Goal: Task Accomplishment & Management: Manage account settings

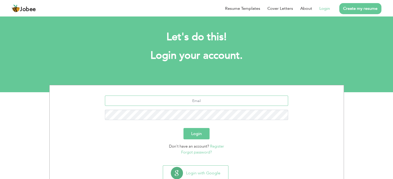
click at [192, 101] on input "text" at bounding box center [196, 101] width 183 height 10
type input "[EMAIL_ADDRESS][DOMAIN_NAME]"
click at [183, 128] on button "Login" at bounding box center [196, 133] width 26 height 11
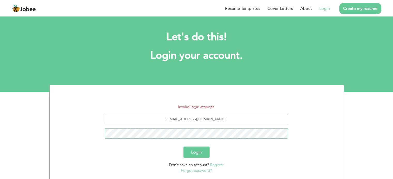
click at [183, 147] on button "Login" at bounding box center [196, 152] width 26 height 11
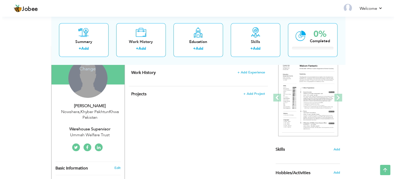
scroll to position [103, 0]
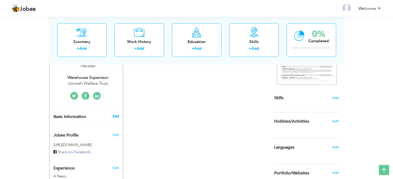
click at [115, 114] on link "Edit" at bounding box center [115, 116] width 6 height 5
type input "Noor Ul"
type input "Amin"
type input "03329050443"
select select "number:166"
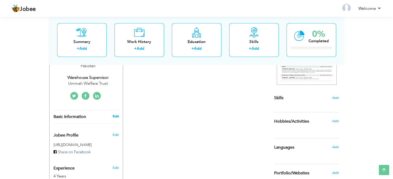
type input "Khyber PakhtunKhwa"
type input "Nowshera"
select select "number:6"
type input "Ummah Welfare Trust"
type input "Warehouse Supervisor"
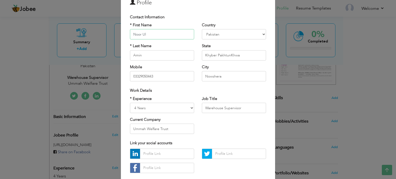
scroll to position [52, 0]
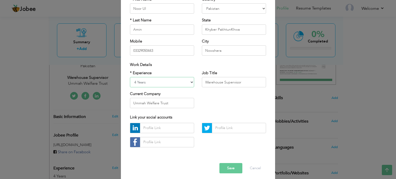
click at [190, 82] on select "Entry Level Less than 1 Year 1 Year 2 Years 3 Years 4 Years 5 Years 6 Years 7 Y…" at bounding box center [162, 82] width 64 height 10
select select "number:5"
click at [130, 77] on select "Entry Level Less than 1 Year 1 Year 2 Years 3 Years 4 Years 5 Years 6 Years 7 Y…" at bounding box center [162, 82] width 64 height 10
click at [243, 82] on input "Warehouse Supervisor" at bounding box center [234, 82] width 64 height 10
type input "Warehouse Coordinator"
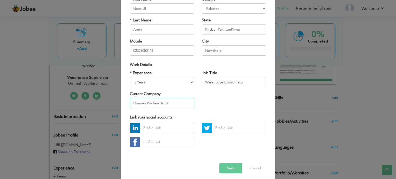
click at [175, 103] on input "Ummah Welfare Trust" at bounding box center [162, 103] width 64 height 10
click at [223, 107] on div "* Experience Entry Level Less than 1 Year 1 Year 2 Years 3 Years 4 Years 5 Year…" at bounding box center [198, 91] width 144 height 42
click at [172, 99] on input "Ummah Welfare Trust" at bounding box center [162, 103] width 64 height 10
click at [213, 110] on div "* Experience Entry Level Less than 1 Year 1 Year 2 Years 3 Years 4 Years 5 Year…" at bounding box center [198, 91] width 144 height 42
click at [184, 104] on input "Ummah Welfare Trust [GEOGRAPHIC_DATA]" at bounding box center [162, 103] width 64 height 10
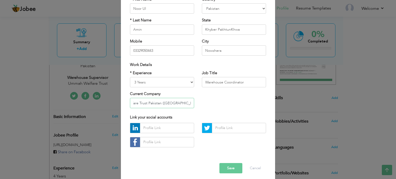
scroll to position [0, 22]
type input "Ummah Welfare Trust Pakistan ([GEOGRAPHIC_DATA])"
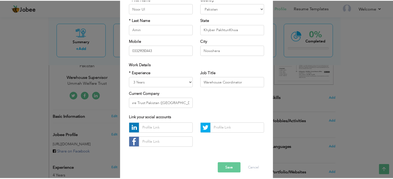
scroll to position [0, 0]
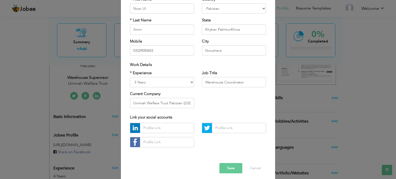
click at [127, 128] on div at bounding box center [162, 137] width 72 height 28
click at [226, 168] on button "Save" at bounding box center [231, 168] width 23 height 10
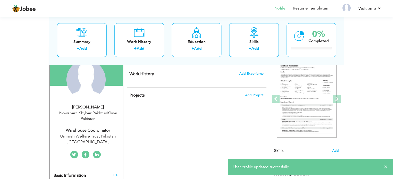
scroll to position [26, 0]
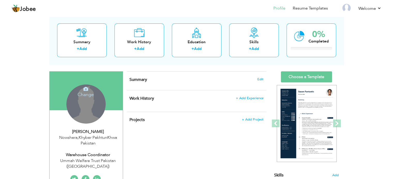
click at [86, 90] on icon at bounding box center [85, 89] width 5 height 5
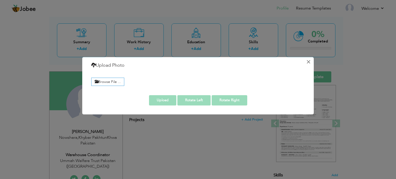
click at [311, 60] on button "×" at bounding box center [309, 62] width 8 height 8
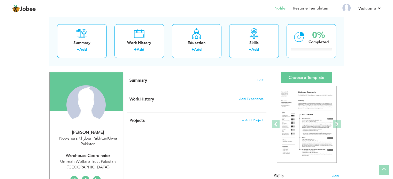
scroll to position [0, 0]
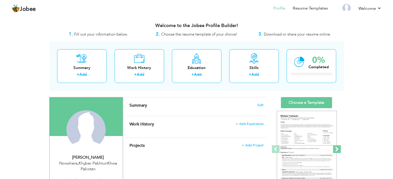
click at [338, 148] on span at bounding box center [337, 150] width 8 height 8
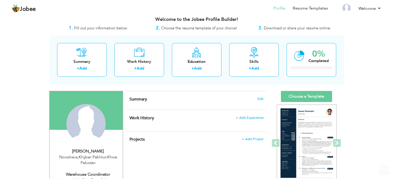
scroll to position [26, 0]
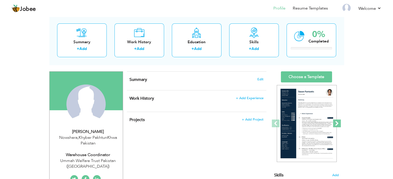
click at [337, 122] on span at bounding box center [337, 124] width 8 height 8
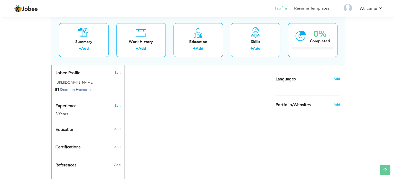
scroll to position [181, 0]
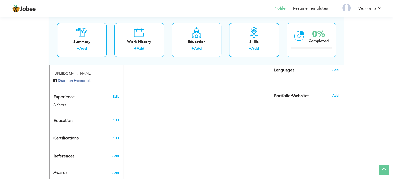
click at [116, 123] on div "Add" at bounding box center [116, 121] width 12 height 10
radio input "true"
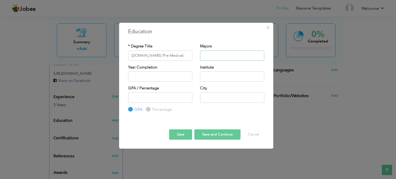
click at [210, 55] on input "text" at bounding box center [232, 56] width 64 height 10
drag, startPoint x: 162, startPoint y: 55, endPoint x: 140, endPoint y: 53, distance: 22.8
click at [140, 53] on input "[DOMAIN_NAME] (Pre-Medical)" at bounding box center [160, 56] width 64 height 10
type input "[DOMAIN_NAME]"
click at [220, 56] on input "text" at bounding box center [232, 56] width 64 height 10
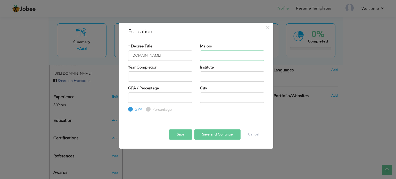
paste input "A.C Checklist Battery Checklist Generator Checklist UPS Checklist CCTV Checklis…"
type input "A.C Checklist Battery Checklist Generator Checklist UPS Checklist CCTV Checklis…"
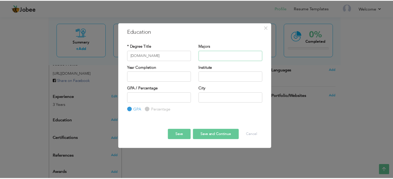
scroll to position [0, 0]
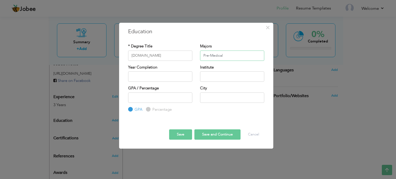
type input "Pre-Medical"
click at [155, 79] on input "2025" at bounding box center [160, 77] width 64 height 10
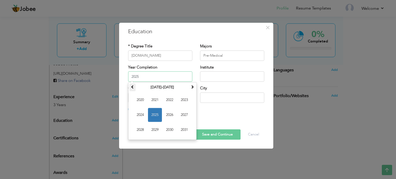
click at [131, 86] on span at bounding box center [133, 87] width 4 height 4
click at [195, 86] on th at bounding box center [192, 88] width 6 height 8
click at [167, 104] on span "2022" at bounding box center [170, 100] width 14 height 14
type input "2022"
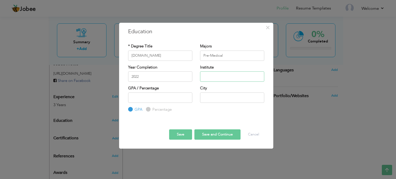
click at [214, 77] on input "text" at bounding box center [232, 77] width 64 height 10
type input "U"
type input "B"
type input "BISE Mardan"
click at [156, 99] on input "number" at bounding box center [160, 98] width 64 height 10
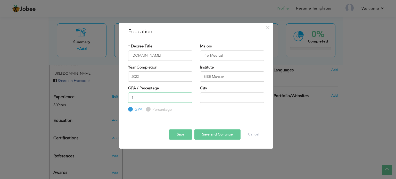
click at [186, 96] on input "1" at bounding box center [160, 98] width 64 height 10
click at [187, 96] on input "2" at bounding box center [160, 98] width 64 height 10
click at [187, 96] on input "5" at bounding box center [160, 98] width 64 height 10
type input "10"
click at [187, 96] on input "10" at bounding box center [160, 98] width 64 height 10
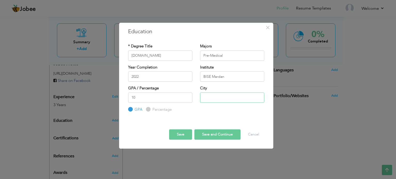
click at [213, 97] on input "text" at bounding box center [232, 98] width 64 height 10
type input "Nowshera"
click at [154, 98] on input "10" at bounding box center [160, 98] width 64 height 10
type input "9"
click at [186, 99] on input "9" at bounding box center [160, 98] width 64 height 10
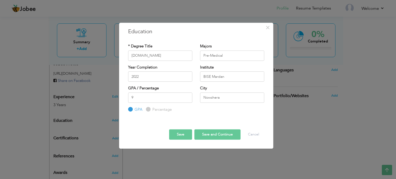
click at [147, 110] on input "Percentage" at bounding box center [147, 109] width 3 height 3
radio input "true"
click at [164, 97] on input "9" at bounding box center [160, 98] width 64 height 10
type input "71"
click at [211, 135] on button "Save and Continue" at bounding box center [218, 135] width 46 height 10
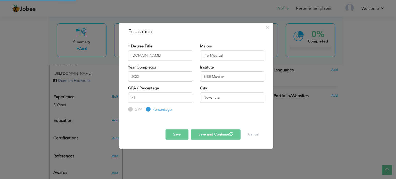
radio input "true"
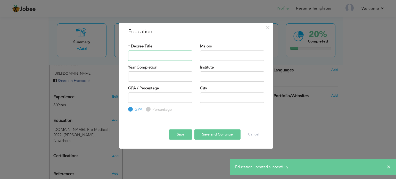
click at [166, 55] on input "text" at bounding box center [160, 56] width 64 height 10
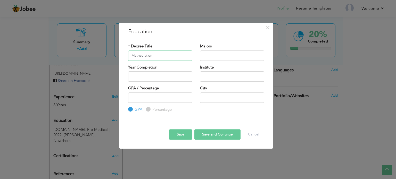
type input "Matriculation"
click at [217, 57] on input "text" at bounding box center [232, 56] width 64 height 10
type input "Science"
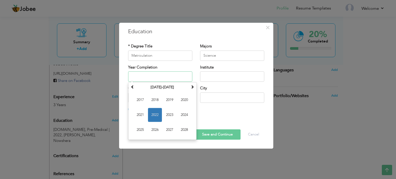
click at [163, 79] on input "text" at bounding box center [160, 77] width 64 height 10
click at [182, 101] on span "2020" at bounding box center [185, 100] width 14 height 14
type input "2020"
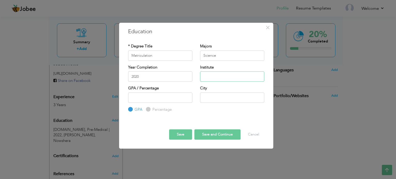
click at [223, 76] on input "text" at bounding box center [232, 77] width 64 height 10
type input "BISE Mardan"
click at [152, 97] on input "number" at bounding box center [160, 98] width 64 height 10
click at [151, 110] on label "Percentage" at bounding box center [161, 109] width 21 height 5
click at [149, 110] on input "Percentage" at bounding box center [147, 109] width 3 height 3
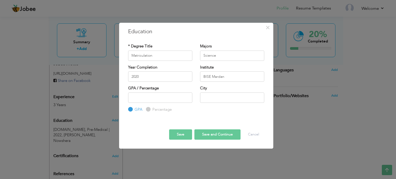
radio input "true"
click at [153, 94] on input "number" at bounding box center [160, 98] width 64 height 10
type input "85"
click at [210, 136] on button "Save and Continue" at bounding box center [218, 135] width 46 height 10
radio input "true"
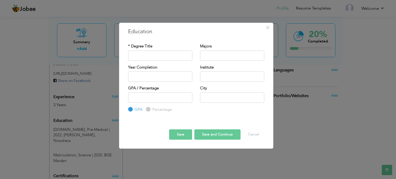
click at [178, 133] on button "Save" at bounding box center [180, 135] width 23 height 10
click at [268, 26] on span "×" at bounding box center [268, 27] width 4 height 9
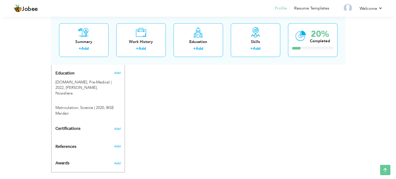
scroll to position [229, 0]
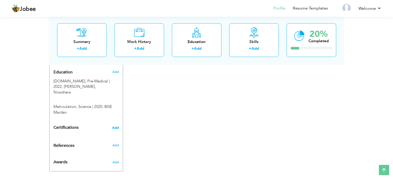
click at [117, 126] on span "Add" at bounding box center [115, 128] width 7 height 4
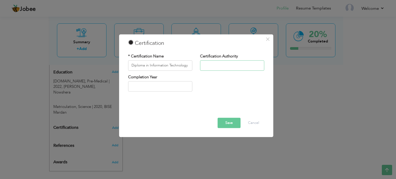
click at [207, 67] on input "text" at bounding box center [232, 65] width 64 height 10
click at [189, 67] on input "Diploma in Information Technology" at bounding box center [160, 65] width 64 height 10
type input "Diploma in Information Technology (DIT)"
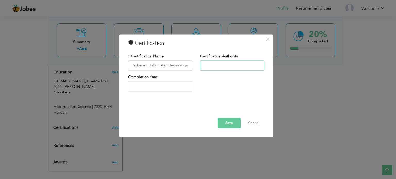
click at [252, 65] on input "text" at bounding box center [232, 65] width 64 height 10
paste input "Khyber Pakhtunkhwa Board of Technical"
click at [251, 65] on input "KPK Board of Technical" at bounding box center [232, 65] width 64 height 10
type input "KPK Board of Technical Education"
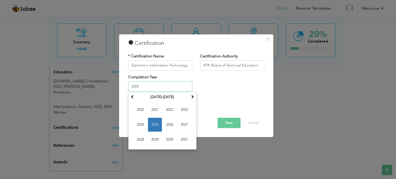
click at [174, 86] on input "2025" at bounding box center [160, 87] width 64 height 10
click at [145, 124] on span "2024" at bounding box center [140, 125] width 14 height 14
type input "2024"
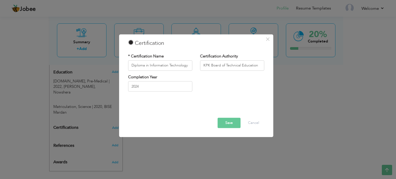
click at [228, 124] on button "Save" at bounding box center [229, 123] width 23 height 10
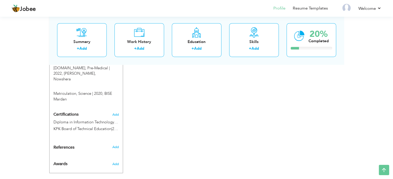
scroll to position [244, 0]
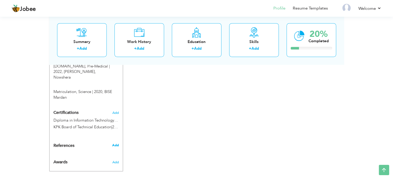
click at [115, 143] on span "Add" at bounding box center [115, 145] width 7 height 5
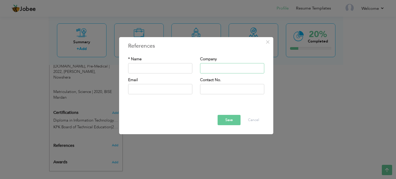
click at [212, 67] on input "text" at bounding box center [232, 68] width 64 height 10
click at [166, 70] on input "text" at bounding box center [160, 68] width 64 height 10
click at [269, 41] on span "×" at bounding box center [268, 41] width 4 height 9
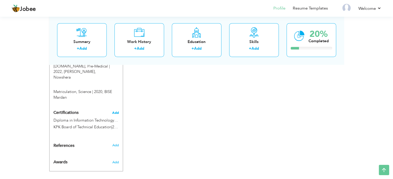
click at [117, 111] on span "Add" at bounding box center [115, 113] width 7 height 4
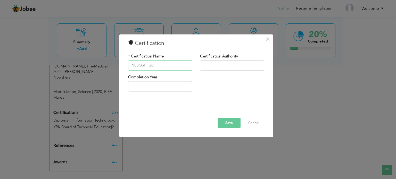
type input "NEBOSH IGC"
click at [217, 66] on input "text" at bounding box center [232, 65] width 64 height 10
type input "NEBOSH [GEOGRAPHIC_DATA]"
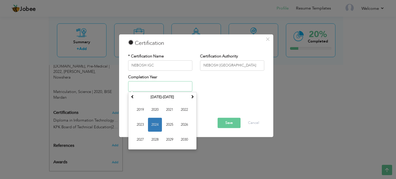
click at [153, 86] on input "text" at bounding box center [160, 87] width 64 height 10
click at [167, 109] on span "2021" at bounding box center [170, 110] width 14 height 14
type input "2021"
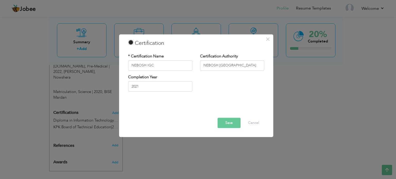
click at [231, 124] on button "Save" at bounding box center [229, 123] width 23 height 10
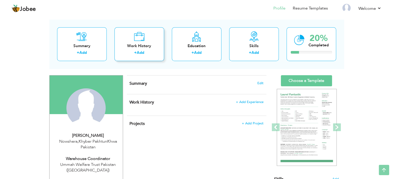
scroll to position [0, 0]
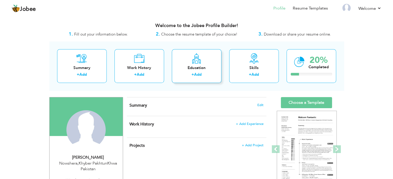
click at [195, 72] on link "Add" at bounding box center [197, 74] width 7 height 5
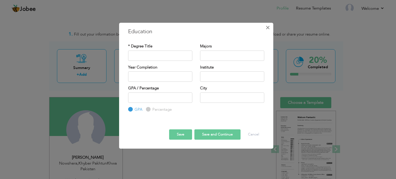
click at [268, 27] on span "×" at bounding box center [268, 27] width 4 height 9
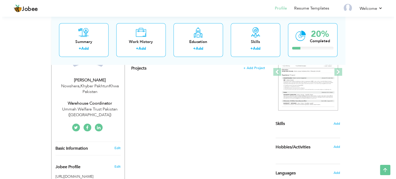
scroll to position [26, 0]
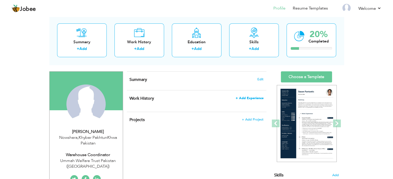
click at [251, 97] on span "+ Add Experience" at bounding box center [249, 99] width 28 height 4
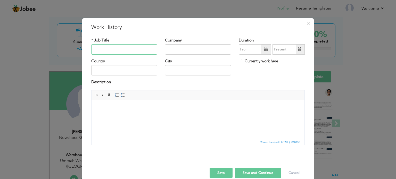
click at [125, 52] on input "text" at bounding box center [124, 49] width 66 height 10
type input "Warehouse Coordinator"
click at [176, 50] on input "text" at bounding box center [198, 49] width 66 height 10
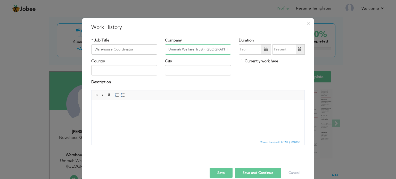
type input "Ummah Welfare Trust ([GEOGRAPHIC_DATA]) [GEOGRAPHIC_DATA]"
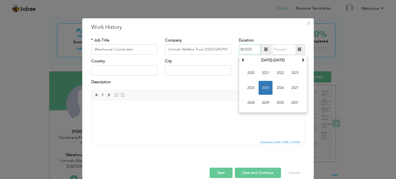
click at [249, 50] on input "08/2025" at bounding box center [250, 49] width 22 height 10
click at [251, 88] on span "2024" at bounding box center [251, 88] width 14 height 14
click at [272, 59] on th "2024" at bounding box center [274, 61] width 54 height 8
click at [264, 88] on span "2024" at bounding box center [266, 88] width 14 height 14
click at [279, 74] on span "Mar" at bounding box center [281, 73] width 14 height 14
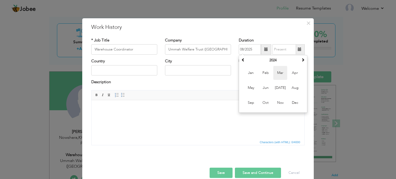
type input "03/2024"
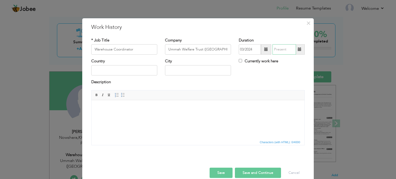
type input "08/2025"
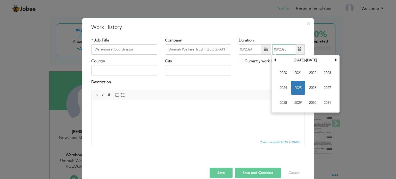
click at [284, 52] on input "08/2025" at bounding box center [284, 49] width 23 height 10
click at [295, 88] on span "2025" at bounding box center [298, 88] width 14 height 14
click at [326, 88] on span "Aug" at bounding box center [328, 88] width 14 height 14
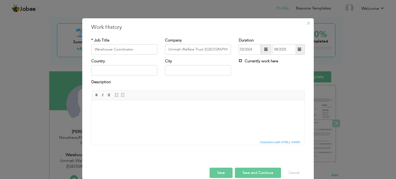
click at [239, 61] on input "Currently work here" at bounding box center [240, 60] width 3 height 3
checkbox input "true"
click at [126, 68] on input "text" at bounding box center [124, 70] width 66 height 10
type input "[GEOGRAPHIC_DATA]"
type input "Nowshera"
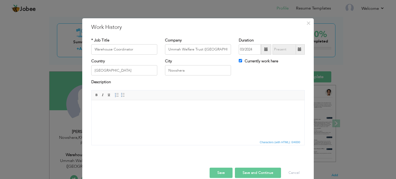
drag, startPoint x: 203, startPoint y: 200, endPoint x: 109, endPoint y: 106, distance: 132.5
click at [109, 106] on body at bounding box center [198, 107] width 203 height 5
click at [139, 51] on input "Warehouse Coordinator" at bounding box center [124, 49] width 66 height 10
click at [138, 110] on body "To enrich screen reader interactions, please activate Accessibility in Grammarl…" at bounding box center [198, 107] width 203 height 5
click at [127, 106] on body "To enrich screen reader interactions, please activate Accessibility in Grammarl…" at bounding box center [198, 107] width 203 height 5
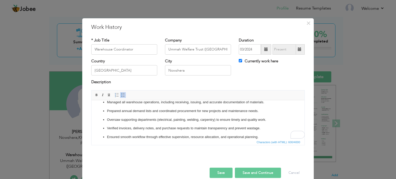
scroll to position [6, 0]
click at [107, 132] on ul "Managed all warehouse operations, including receiving, issuing, and accurate do…" at bounding box center [198, 120] width 203 height 40
click at [107, 108] on p "Prepared annual demand lists and coordinated procurement for new projects and m…" at bounding box center [198, 110] width 182 height 5
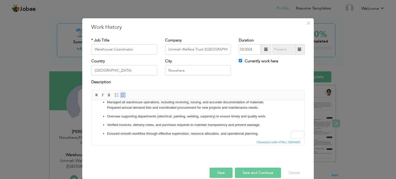
click at [121, 94] on span at bounding box center [123, 95] width 4 height 4
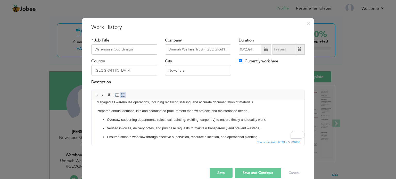
click at [121, 94] on span at bounding box center [123, 95] width 4 height 4
click at [98, 102] on p "Managed all warehouse operations, including receiving, issuing, and accurate do…" at bounding box center [198, 102] width 203 height 5
click at [121, 93] on span at bounding box center [123, 95] width 4 height 4
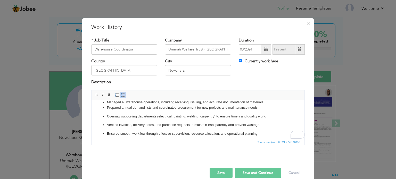
click at [107, 114] on p "Oversaw supporting departments (electrical, painting, welding, carpentry) to en…" at bounding box center [198, 116] width 182 height 5
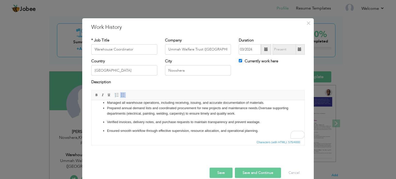
scroll to position [5, 0]
click at [109, 118] on ul "Managed all warehouse operations, including receiving, issuing, and accurate do…" at bounding box center [198, 117] width 203 height 34
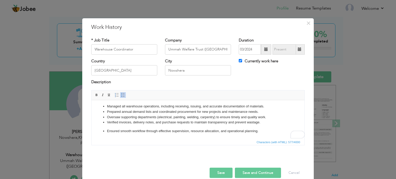
click at [110, 126] on ul "Managed all warehouse operations, including receiving, issuing, and accurate do…" at bounding box center [198, 119] width 203 height 30
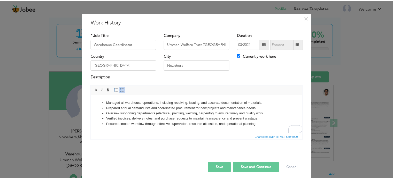
scroll to position [7, 0]
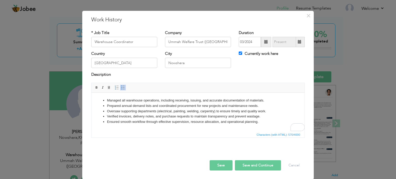
click at [253, 163] on button "Save and Continue" at bounding box center [258, 166] width 46 height 10
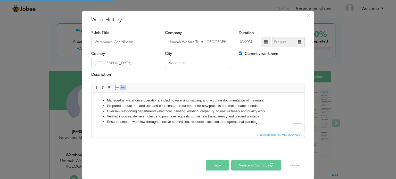
checkbox input "false"
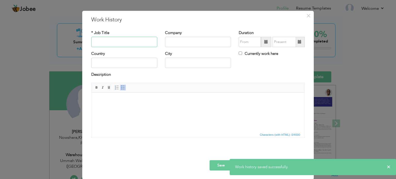
click at [132, 44] on input "text" at bounding box center [124, 42] width 66 height 10
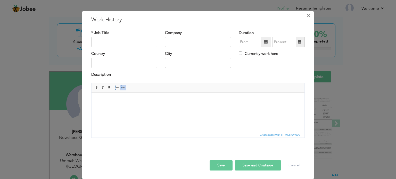
click at [308, 16] on span "×" at bounding box center [309, 15] width 4 height 9
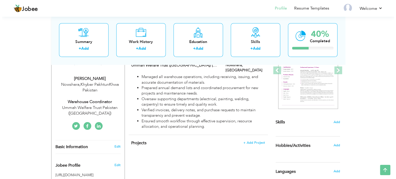
scroll to position [52, 0]
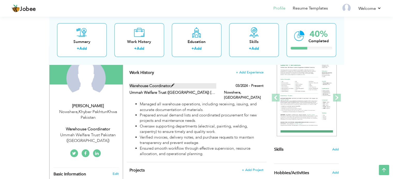
click at [172, 84] on span at bounding box center [172, 86] width 4 height 4
type input "Warehouse Coordinator"
type input "Ummah Welfare Trust ([GEOGRAPHIC_DATA]) [GEOGRAPHIC_DATA]"
type input "03/2024"
type input "[GEOGRAPHIC_DATA]"
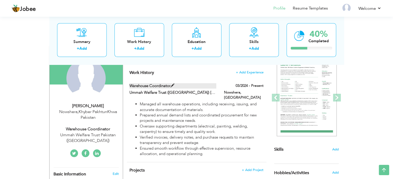
type input "Nowshera"
checkbox input "true"
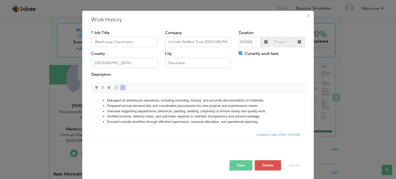
scroll to position [0, 0]
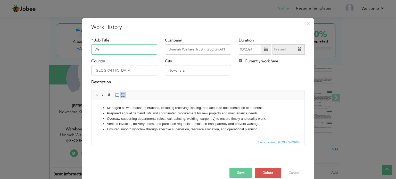
type input "W"
paste input "Warehouse Operations and Supervision"
click at [237, 173] on button "Save" at bounding box center [241, 173] width 23 height 10
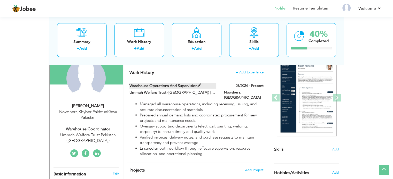
click at [199, 84] on span at bounding box center [199, 86] width 4 height 4
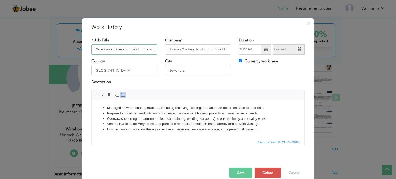
scroll to position [0, 4]
paste input "& Operations Supervisor"
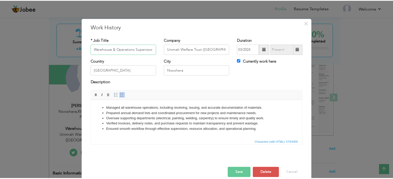
scroll to position [0, 0]
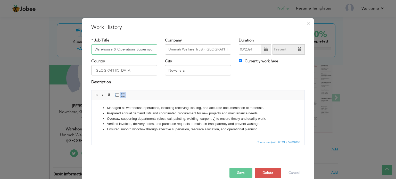
type input "Warehouse & Operations Supervisor"
click at [256, 82] on div "Description" at bounding box center [198, 83] width 214 height 7
click at [237, 172] on button "Save" at bounding box center [241, 173] width 23 height 10
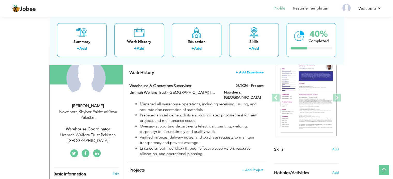
click at [250, 72] on span "+ Add Experience" at bounding box center [249, 73] width 28 height 4
checkbox input "false"
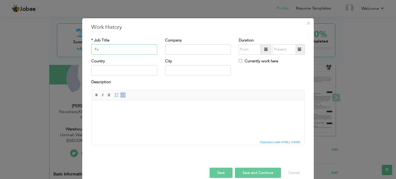
type input "F"
type input "C"
type input "M"
paste input "Construction Materials Supervisor"
type input "Construction Materials Supervisor"
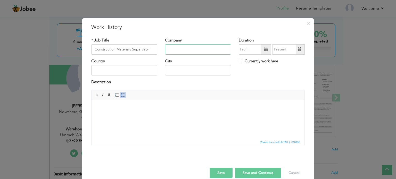
click at [176, 49] on input "text" at bounding box center [198, 49] width 66 height 10
type input "MC Company (local)"
click at [123, 70] on input "text" at bounding box center [124, 70] width 66 height 10
type input "[GEOGRAPHIC_DATA]"
click at [172, 72] on input "text" at bounding box center [198, 70] width 66 height 10
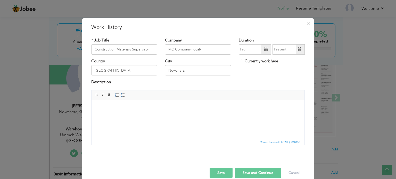
click at [129, 110] on body at bounding box center [198, 107] width 203 height 5
click at [193, 73] on input "Nowshera" at bounding box center [198, 70] width 66 height 10
type input "N"
type input "Wana, [GEOGRAPHIC_DATA]"
click at [152, 103] on html at bounding box center [198, 108] width 213 height 16
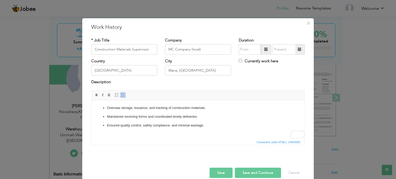
click at [121, 93] on span at bounding box center [123, 95] width 4 height 4
click at [108, 108] on p "Oversaw storage, issuance, and tracking of construction materials." at bounding box center [198, 107] width 182 height 5
click at [121, 95] on span at bounding box center [123, 95] width 4 height 4
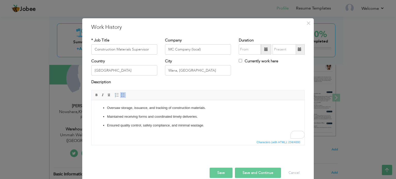
click at [121, 95] on span at bounding box center [123, 95] width 4 height 4
click at [107, 114] on ul "Oversaw storage, issuance, and tracking of construction materials. Maintained r…" at bounding box center [198, 116] width 203 height 23
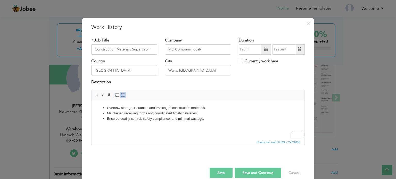
click at [219, 172] on button "Save" at bounding box center [221, 173] width 23 height 10
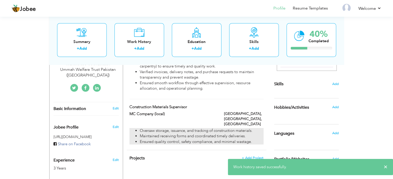
scroll to position [129, 0]
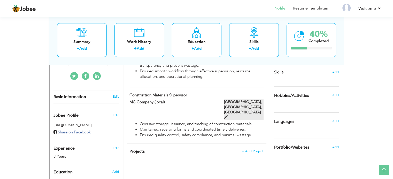
click at [227, 115] on span at bounding box center [226, 117] width 4 height 4
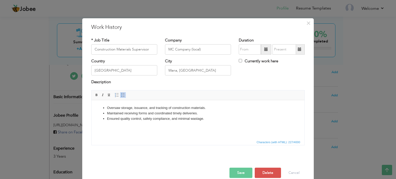
click at [265, 49] on span at bounding box center [267, 49] width 4 height 4
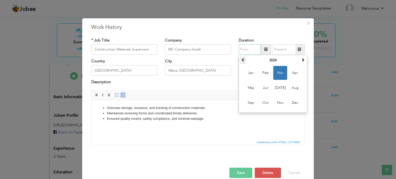
click at [242, 60] on span at bounding box center [244, 60] width 4 height 4
click at [280, 87] on span "[DATE]" at bounding box center [281, 88] width 14 height 14
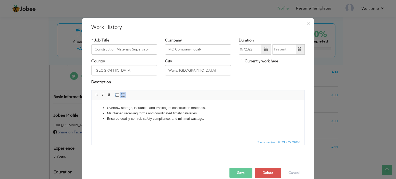
click at [265, 50] on span at bounding box center [267, 49] width 4 height 4
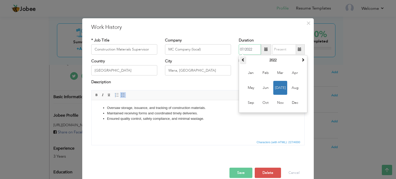
click at [242, 60] on span at bounding box center [244, 60] width 4 height 4
click at [300, 61] on th at bounding box center [303, 61] width 6 height 8
click at [301, 60] on span at bounding box center [303, 60] width 4 height 4
click at [242, 60] on span at bounding box center [244, 60] width 4 height 4
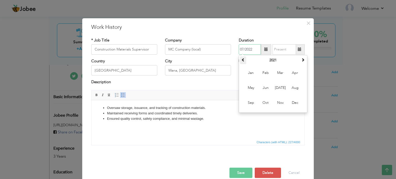
click at [242, 60] on span at bounding box center [244, 60] width 4 height 4
click at [277, 88] on span "[DATE]" at bounding box center [281, 88] width 14 height 14
type input "07/2020"
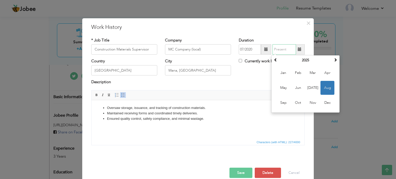
click at [286, 52] on input "text" at bounding box center [284, 49] width 23 height 10
click at [274, 60] on span at bounding box center [276, 60] width 4 height 4
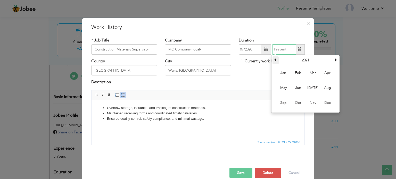
click at [274, 60] on span at bounding box center [276, 60] width 4 height 4
click at [326, 89] on span "Aug" at bounding box center [328, 88] width 14 height 14
type input "08/2020"
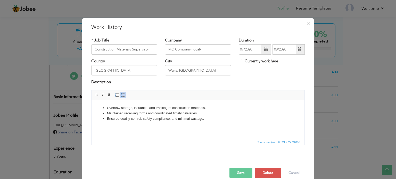
click at [239, 173] on button "Save" at bounding box center [241, 173] width 23 height 10
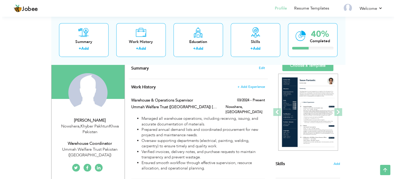
scroll to position [26, 0]
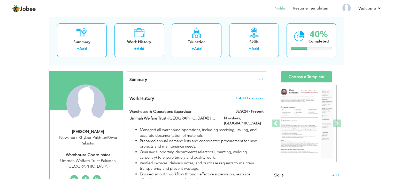
click at [246, 97] on span "+ Add Experience" at bounding box center [249, 99] width 28 height 4
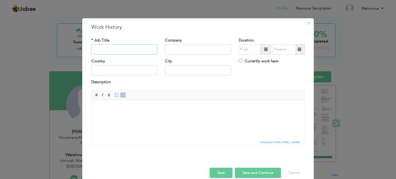
click at [129, 49] on input "text" at bounding box center [124, 49] width 66 height 10
paste input "Chief Sales Officer"
type input "Chief Sales Officer"
click at [198, 46] on input "text" at bounding box center [198, 49] width 66 height 10
paste input "Ashrafi Herbal Laboratories"
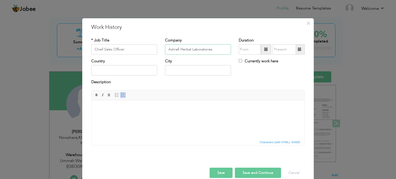
type input "Ashrafi Herbal Laboratories"
click at [265, 49] on span at bounding box center [267, 49] width 4 height 4
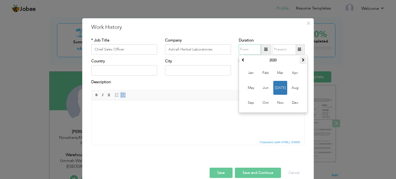
click at [301, 60] on span at bounding box center [303, 60] width 4 height 4
click at [242, 59] on span at bounding box center [244, 60] width 4 height 4
click at [252, 102] on span "Sep" at bounding box center [251, 103] width 14 height 14
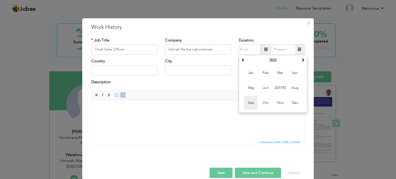
type input "09/2022"
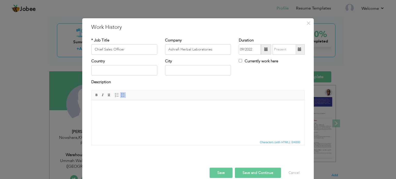
click at [298, 49] on span at bounding box center [300, 49] width 4 height 4
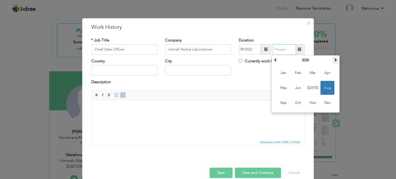
click at [336, 59] on th at bounding box center [336, 61] width 6 height 8
click at [336, 59] on span at bounding box center [336, 60] width 4 height 4
click at [328, 102] on span "Dec" at bounding box center [328, 103] width 14 height 14
type input "12/2023"
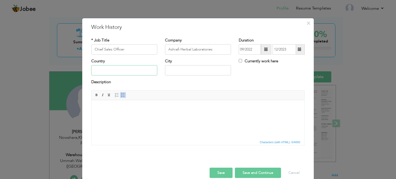
click at [125, 70] on input "text" at bounding box center [124, 70] width 66 height 10
type input "[GEOGRAPHIC_DATA]"
click at [198, 69] on input "Nowshera" at bounding box center [198, 70] width 66 height 10
type input "N"
type input "[GEOGRAPHIC_DATA]"
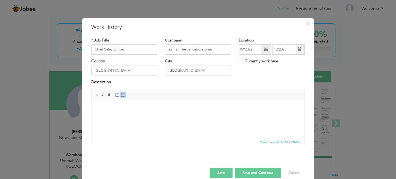
click at [152, 101] on html at bounding box center [198, 108] width 213 height 16
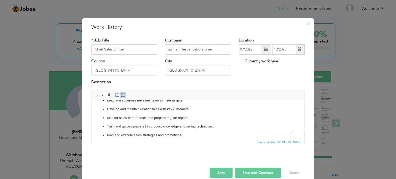
scroll to position [0, 0]
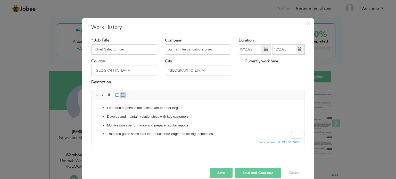
click at [193, 108] on p "Lead and supervise the sales team to meet targets." at bounding box center [198, 107] width 182 height 5
click at [123, 94] on link "Insert/Remove Bulleted List" at bounding box center [123, 95] width 6 height 6
click at [122, 96] on span at bounding box center [123, 95] width 4 height 4
click at [106, 117] on ul "Lead and supervise the sales team to meet targets. Develop and maintain relatio…" at bounding box center [198, 134] width 203 height 58
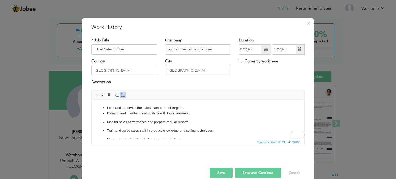
click at [107, 123] on p "Monitor sales performance and prepare regular reports." at bounding box center [198, 122] width 182 height 5
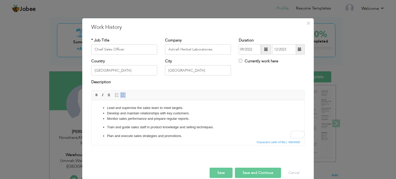
click at [106, 125] on ul "Lead and supervise the sales team to meet targets. Develop and maintain relatio…" at bounding box center [198, 130] width 203 height 51
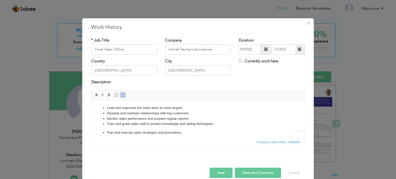
click at [105, 128] on ul "Lead and supervise the sales team to meet targets. Develop and maintain relatio…" at bounding box center [198, 129] width 203 height 48
click at [108, 136] on p "Coordinate with inventory/warehouse for stock availability." at bounding box center [198, 138] width 182 height 5
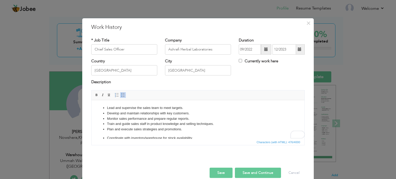
click at [108, 138] on p "Coordinate with inventory/warehouse for stock availability." at bounding box center [198, 138] width 182 height 5
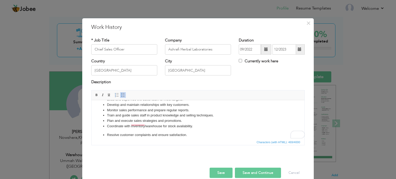
scroll to position [12, 0]
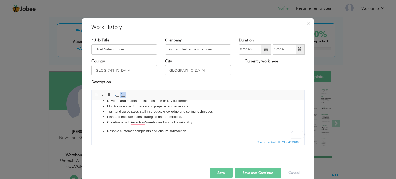
click at [107, 132] on p "Resolve customer complaints and ensure satisfaction." at bounding box center [198, 131] width 182 height 5
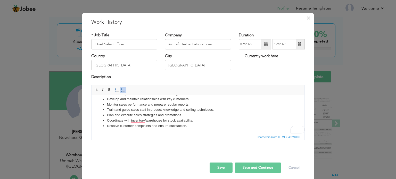
scroll to position [7, 0]
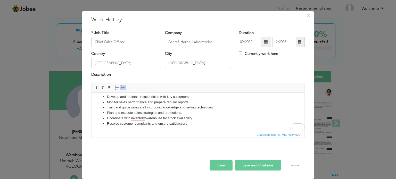
click at [222, 164] on button "Save" at bounding box center [221, 166] width 23 height 10
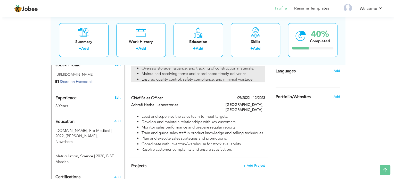
scroll to position [181, 0]
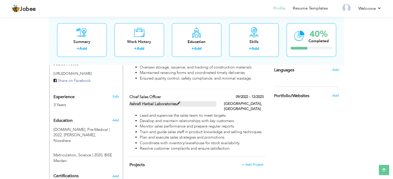
drag, startPoint x: 239, startPoint y: 140, endPoint x: 152, endPoint y: 94, distance: 98.3
click at [152, 94] on div "Chief Sales Officer 09/2022 - 12/2023 Chief Sales Officer 09/2022 - 12/2023 Ash…" at bounding box center [196, 124] width 134 height 60
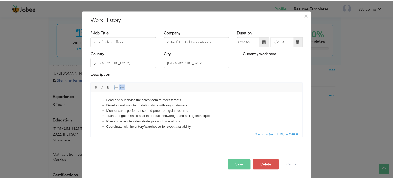
scroll to position [0, 0]
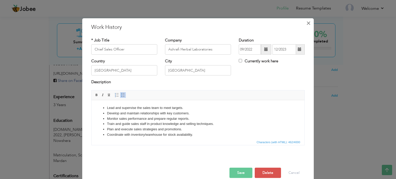
click at [307, 24] on span "×" at bounding box center [309, 23] width 4 height 9
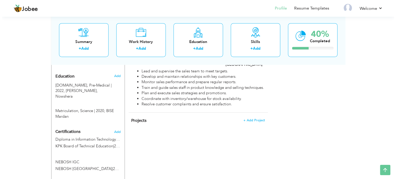
scroll to position [232, 0]
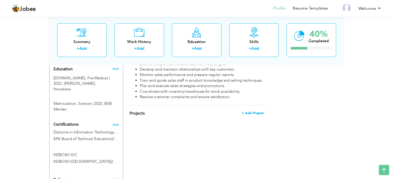
click at [255, 112] on span "+ Add Project" at bounding box center [252, 114] width 22 height 4
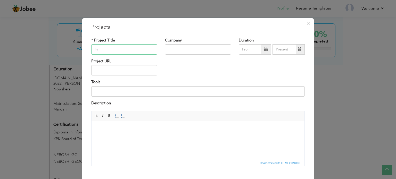
type input "I"
type input "115 KW_Solar Plant Installation"
click at [170, 49] on input "text" at bounding box center [198, 49] width 66 height 10
type input "u"
type input "Ummah Welfare Trust"
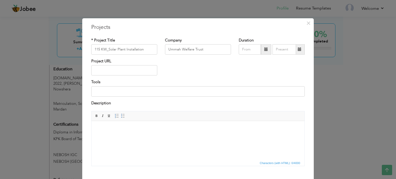
click at [265, 47] on span at bounding box center [267, 49] width 4 height 4
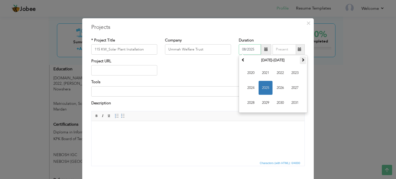
click at [301, 58] on span at bounding box center [303, 60] width 4 height 4
click at [243, 60] on th at bounding box center [243, 61] width 6 height 8
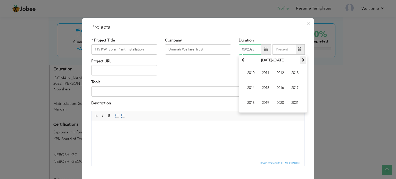
click at [301, 59] on span at bounding box center [303, 60] width 4 height 4
click at [249, 88] on span "2024" at bounding box center [251, 88] width 14 height 14
click at [274, 57] on th "2024" at bounding box center [274, 61] width 54 height 8
click at [265, 88] on span "2024" at bounding box center [266, 88] width 14 height 14
click at [266, 87] on span "Jun" at bounding box center [266, 88] width 14 height 14
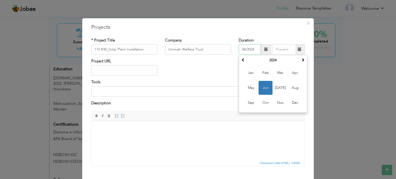
click at [243, 48] on input "06/2024" at bounding box center [250, 49] width 22 height 10
click at [280, 88] on span "[DATE]" at bounding box center [281, 88] width 14 height 14
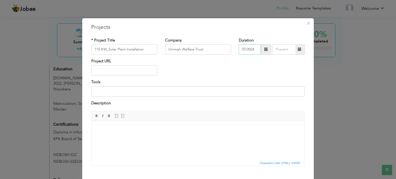
click at [243, 50] on input "07/2024" at bounding box center [250, 49] width 22 height 10
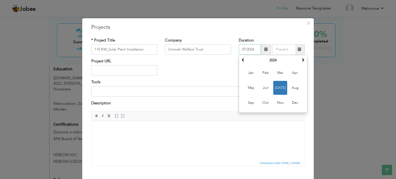
click at [267, 87] on span "Jun" at bounding box center [266, 88] width 14 height 14
type input "06/2024"
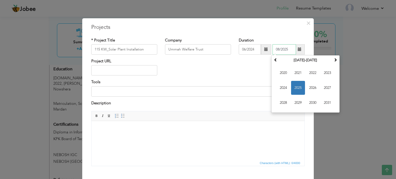
drag, startPoint x: 280, startPoint y: 48, endPoint x: 295, endPoint y: 50, distance: 14.9
click at [281, 48] on input "08/2025" at bounding box center [284, 49] width 23 height 10
click at [283, 89] on span "2024" at bounding box center [284, 88] width 14 height 14
click at [325, 86] on span "Aug" at bounding box center [328, 88] width 14 height 14
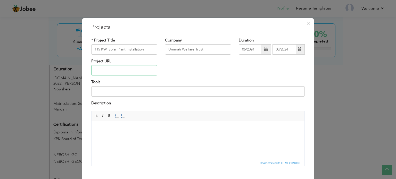
click at [119, 71] on input "text" at bounding box center [124, 70] width 66 height 10
click at [298, 50] on span at bounding box center [300, 49] width 4 height 4
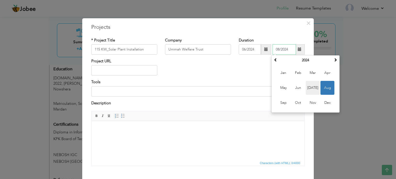
click at [311, 86] on span "[DATE]" at bounding box center [313, 88] width 14 height 14
type input "07/2024"
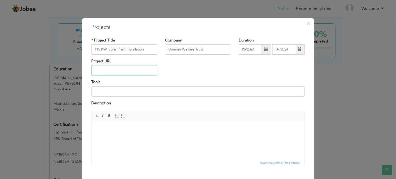
click at [123, 70] on input "text" at bounding box center [124, 70] width 66 height 10
paste input "[URL][DOMAIN_NAME]"
type input "[URL][DOMAIN_NAME]"
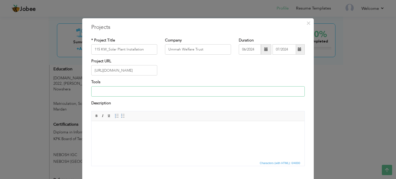
click at [131, 94] on input at bounding box center [198, 91] width 214 height 10
drag, startPoint x: 146, startPoint y: 50, endPoint x: 92, endPoint y: 49, distance: 53.2
click at [92, 50] on input "115 KW_Solar Plant Installation" at bounding box center [124, 49] width 66 height 10
click at [135, 92] on input at bounding box center [198, 91] width 214 height 10
paste input "Basic Hand Tools"
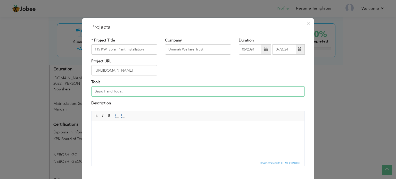
paste input "Electrical Tools"
paste input "Solar-Specific Tools"
paste input "Drilling & Cutting Tools"
paste input "Safety Equipment (PPE)"
paste input "Installation Aids"
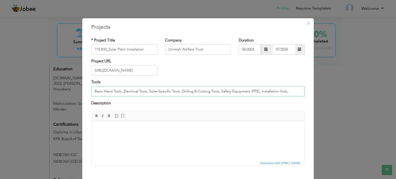
paste input "Testing & Commissionin"
type input "Basic Hand Tools, Electrical Tools, Solar-Specific Tools, Drilling & Cutting To…"
click at [115, 128] on body at bounding box center [198, 128] width 203 height 5
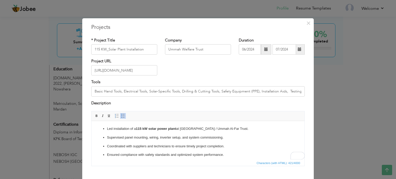
click at [107, 135] on ul "Led installation of a 115 kW solar power plant at [GEOGRAPHIC_DATA] / Ummah Al-…" at bounding box center [198, 141] width 203 height 31
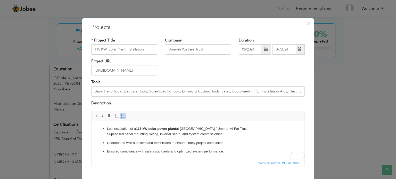
click at [121, 116] on span at bounding box center [123, 116] width 4 height 4
click at [96, 130] on html "Led installation of a 115 kW solar power plant at [GEOGRAPHIC_DATA] / Ummah Al-…" at bounding box center [198, 140] width 213 height 38
click at [120, 114] on link "Insert/Remove Bulleted List" at bounding box center [123, 116] width 6 height 6
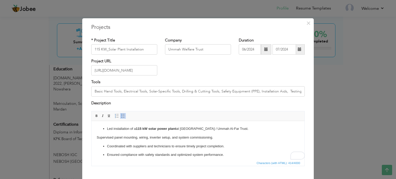
click at [97, 138] on p "​​​​​​​ Supervised panel mounting, wiring, inverter setup, and system commissio…" at bounding box center [198, 137] width 203 height 5
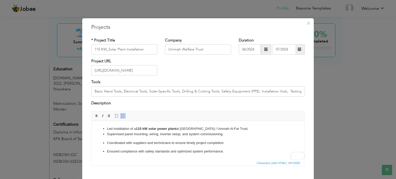
click at [107, 142] on p "Coordinated with suppliers and technicians to ensure timely project completion." at bounding box center [198, 143] width 182 height 5
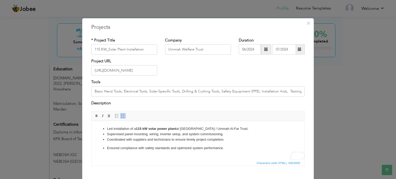
click at [107, 146] on ul "Led installation of a 115 kW solar power plant at [GEOGRAPHIC_DATA] / Ummah Al-…" at bounding box center [198, 138] width 203 height 25
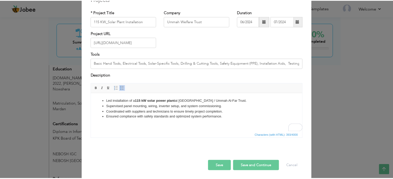
scroll to position [29, 0]
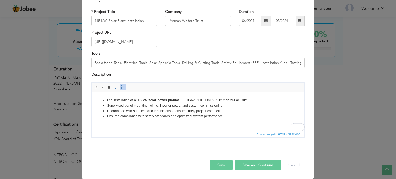
click at [221, 166] on button "Save" at bounding box center [221, 165] width 23 height 10
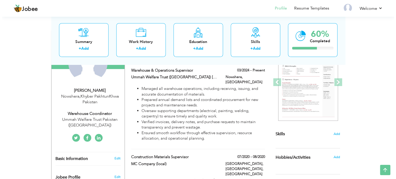
scroll to position [19, 0]
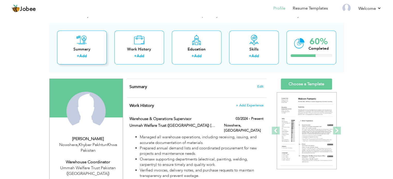
click at [83, 49] on div "Summary" at bounding box center [81, 49] width 41 height 5
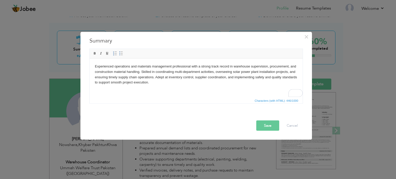
click at [269, 124] on button "Save" at bounding box center [268, 126] width 23 height 10
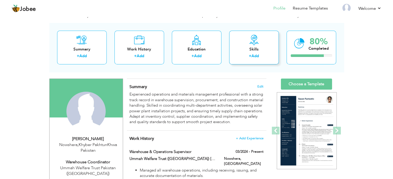
click at [251, 52] on div "Skills" at bounding box center [253, 49] width 41 height 5
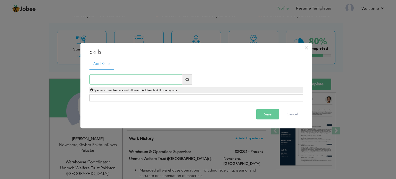
click at [128, 79] on input "text" at bounding box center [136, 80] width 93 height 10
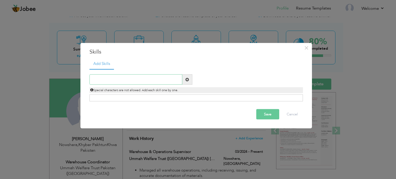
paste input "Warehouse & Inventory Management Procurement & Su"
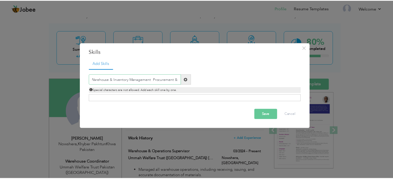
scroll to position [0, 0]
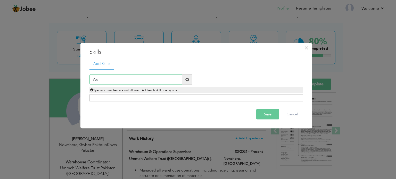
type input "W"
click at [149, 79] on input "text" at bounding box center [136, 80] width 93 height 10
paste input "Warehouse & Inventory Management"
type input "Warehouse & Inventory Management"
click at [188, 79] on span at bounding box center [188, 80] width 4 height 4
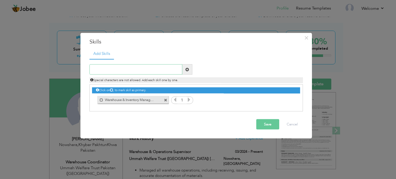
click at [144, 69] on input "text" at bounding box center [136, 70] width 93 height 10
paste input "Procurement & Supplier Coordination"
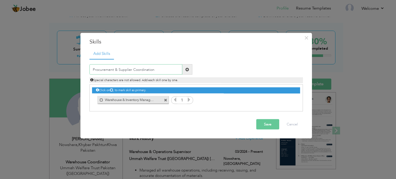
type input "Procurement & Supplier Coordination"
click at [189, 69] on span at bounding box center [188, 70] width 4 height 4
click at [153, 65] on input "text" at bounding box center [136, 70] width 93 height 10
paste input "Construction Materials Handling"
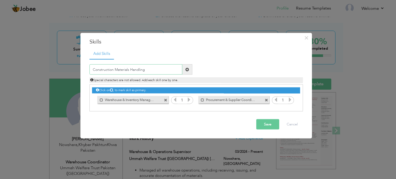
type input "Construction Materials Handling"
click at [186, 69] on span at bounding box center [188, 70] width 4 height 4
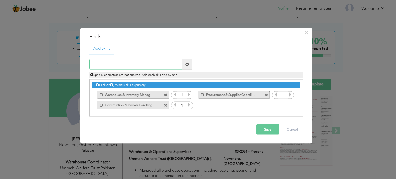
click at [155, 62] on input "text" at bounding box center [136, 64] width 93 height 10
paste input "Project Supervision & Execution"
type input "Project Supervision & Execution"
click at [188, 64] on span at bounding box center [188, 64] width 4 height 4
click at [139, 60] on input "text" at bounding box center [136, 64] width 93 height 10
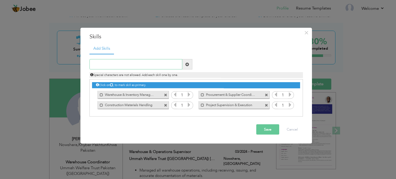
paste input "Solar Power Plant Installation Support"
type input "Solar Power Plant Installation Support"
click at [189, 65] on span at bounding box center [187, 64] width 10 height 10
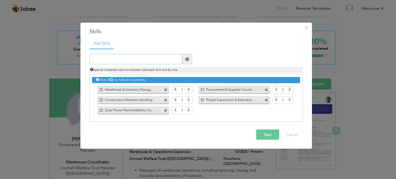
click at [150, 58] on input "text" at bounding box center [136, 59] width 93 height 10
paste input "Safety & Quality Compliance"
type input "Safety & Quality Compliance"
click at [187, 58] on span at bounding box center [188, 59] width 4 height 4
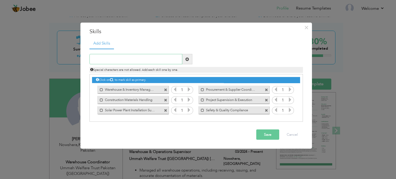
click at [155, 59] on input "text" at bounding box center [136, 59] width 93 height 10
paste input "Multi-department Team Coordination"
type input "Multi-department Team Coordination"
click at [188, 61] on span at bounding box center [188, 59] width 4 height 4
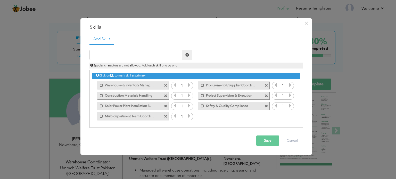
click at [154, 48] on div "Duplicate entry" at bounding box center [197, 86] width 214 height 84
click at [152, 52] on input "text" at bounding box center [136, 55] width 93 height 10
paste input "Documentation & Record Keeping"
type input "Documentation & Record Keeping"
click at [188, 55] on span at bounding box center [188, 55] width 4 height 4
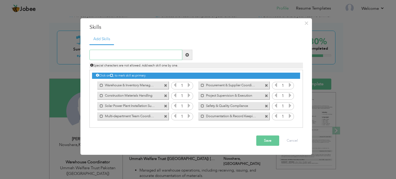
click at [160, 54] on input "text" at bounding box center [136, 55] width 93 height 10
paste input "Problem Solving & Decision Making"
type input "Problem Solving & Decision Making"
click at [186, 55] on span at bounding box center [188, 55] width 4 height 4
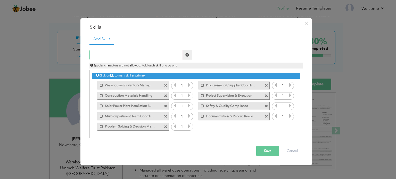
click at [155, 55] on input "text" at bounding box center [136, 55] width 93 height 10
paste input "Tools & Equipment Handling"
type input "Tools & Equipment Handling"
click at [190, 54] on span at bounding box center [187, 55] width 10 height 10
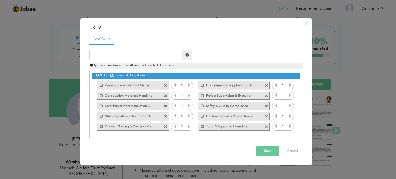
click at [269, 150] on button "Save" at bounding box center [268, 151] width 23 height 10
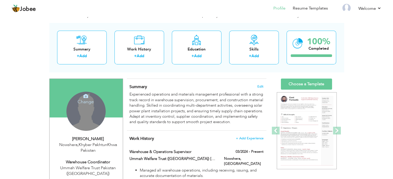
click at [86, 95] on icon at bounding box center [85, 96] width 5 height 5
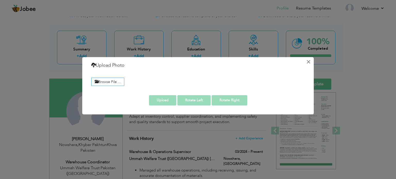
click at [311, 61] on button "×" at bounding box center [309, 62] width 8 height 8
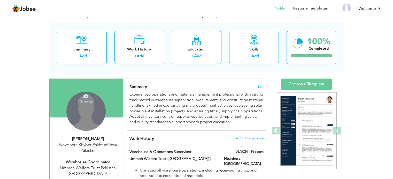
click at [87, 98] on icon at bounding box center [85, 96] width 5 height 5
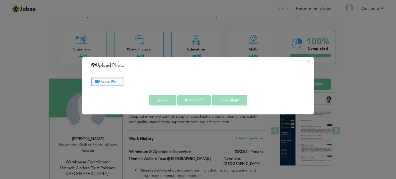
click at [109, 83] on label "Browse File ..." at bounding box center [107, 82] width 33 height 8
click at [0, 0] on input "Browse File ..." at bounding box center [0, 0] width 0 height 0
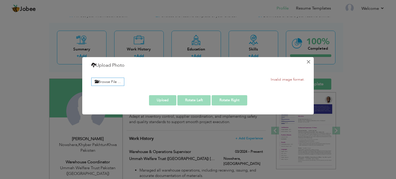
click at [309, 61] on button "×" at bounding box center [309, 62] width 8 height 8
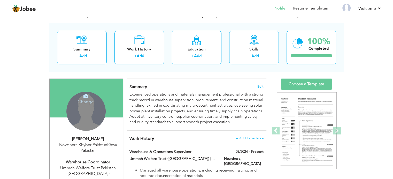
click at [85, 97] on icon at bounding box center [85, 96] width 5 height 5
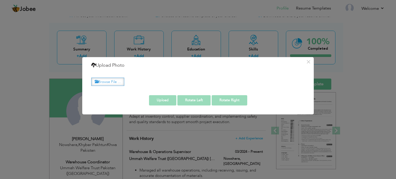
click at [109, 81] on label "Browse File ..." at bounding box center [107, 82] width 33 height 8
click at [0, 0] on input "Browse File ..." at bounding box center [0, 0] width 0 height 0
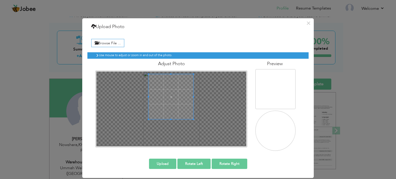
click at [177, 95] on span at bounding box center [171, 96] width 45 height 45
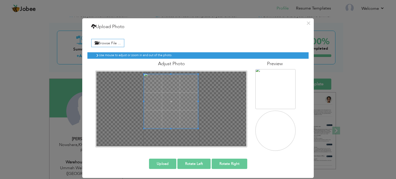
click at [172, 128] on div at bounding box center [171, 101] width 54 height 54
click at [177, 113] on span at bounding box center [171, 99] width 54 height 54
click at [173, 133] on div at bounding box center [172, 109] width 150 height 75
click at [189, 112] on span at bounding box center [172, 102] width 56 height 56
click at [200, 166] on button "Rotate Left" at bounding box center [194, 164] width 33 height 10
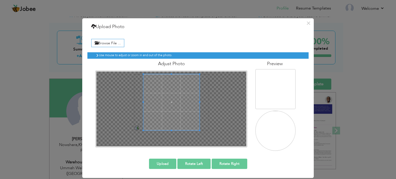
click at [201, 165] on button "Rotate Left" at bounding box center [194, 164] width 33 height 10
click at [227, 164] on button "Rotate Right" at bounding box center [230, 164] width 36 height 10
click at [194, 163] on button "Rotate Left" at bounding box center [194, 164] width 33 height 10
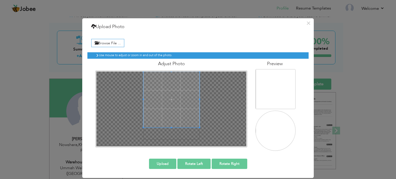
click at [173, 89] on span at bounding box center [172, 100] width 56 height 56
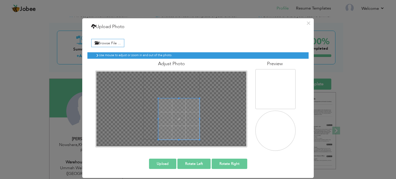
click at [217, 108] on div at bounding box center [172, 109] width 150 height 75
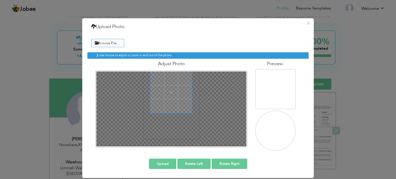
click at [181, 90] on span at bounding box center [171, 92] width 41 height 41
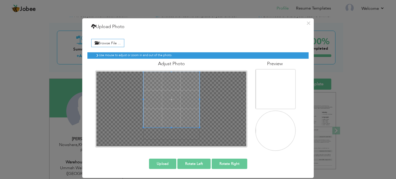
click at [176, 134] on div at bounding box center [172, 109] width 150 height 75
click at [188, 103] on span at bounding box center [172, 100] width 56 height 56
click at [160, 164] on button "Upload" at bounding box center [162, 164] width 27 height 10
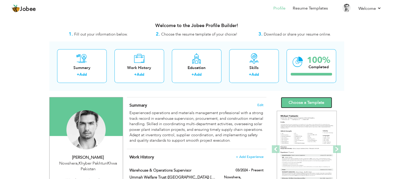
click at [307, 102] on link "Choose a Template" at bounding box center [306, 102] width 51 height 11
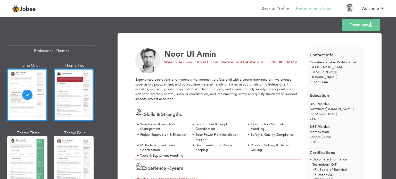
click at [66, 95] on div at bounding box center [74, 95] width 40 height 53
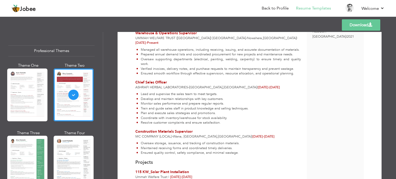
scroll to position [155, 0]
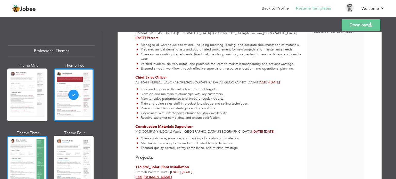
click at [26, 148] on div at bounding box center [27, 162] width 40 height 53
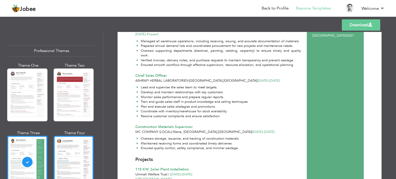
click at [72, 151] on div at bounding box center [74, 162] width 40 height 53
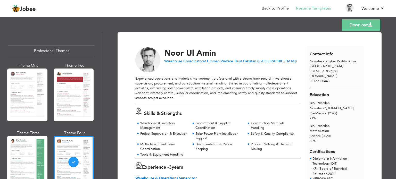
scroll to position [0, 0]
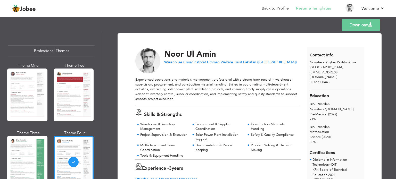
click at [354, 25] on link "Download" at bounding box center [361, 24] width 38 height 11
click at [30, 154] on div at bounding box center [27, 162] width 40 height 53
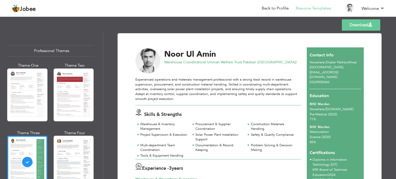
click at [353, 25] on link "Download" at bounding box center [361, 24] width 38 height 11
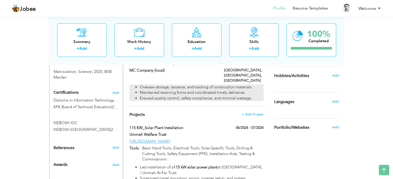
scroll to position [264, 0]
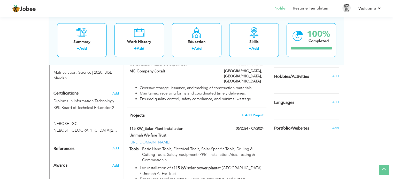
click at [252, 114] on span "+ Add Project" at bounding box center [252, 116] width 22 height 4
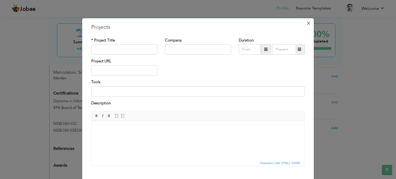
click at [307, 23] on span "×" at bounding box center [309, 23] width 4 height 9
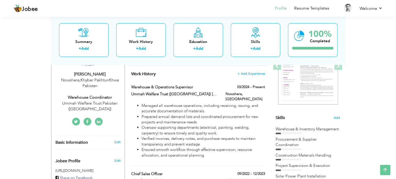
scroll to position [83, 0]
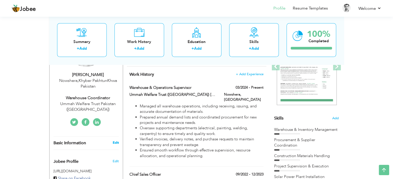
click at [118, 141] on link "Edit" at bounding box center [115, 143] width 6 height 5
select select "number:166"
select select "number:5"
type input "Ummah Welfare Trust Pakistan ([GEOGRAPHIC_DATA])"
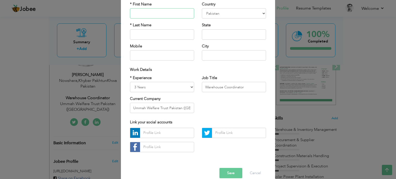
scroll to position [52, 0]
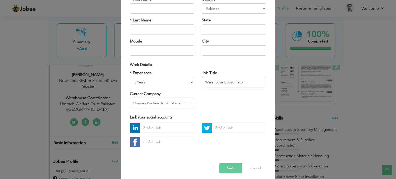
click at [223, 83] on input "Warehouse Coordinator" at bounding box center [234, 82] width 64 height 10
click at [248, 84] on input "Warehouse Coordinator" at bounding box center [234, 82] width 64 height 10
type input "Warehouse and Operations Supervisor"
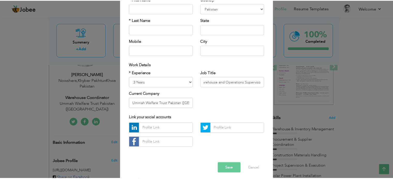
scroll to position [0, 0]
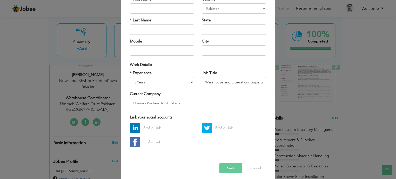
click at [226, 170] on button "Save" at bounding box center [231, 168] width 23 height 10
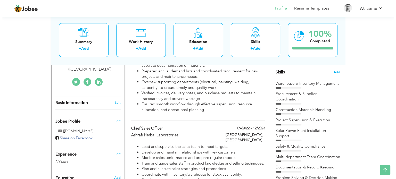
scroll to position [134, 0]
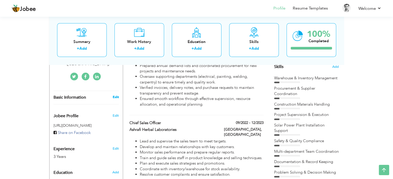
click at [117, 96] on link "Edit" at bounding box center [115, 97] width 6 height 5
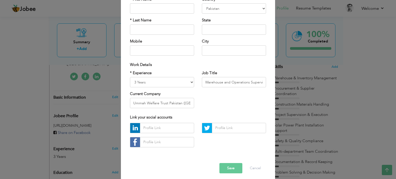
scroll to position [0, 0]
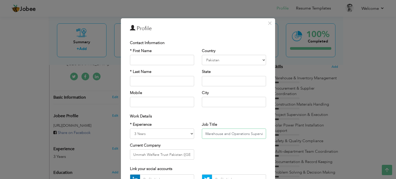
click at [252, 137] on input "Warehouse and Operations Supervisor" at bounding box center [234, 134] width 64 height 10
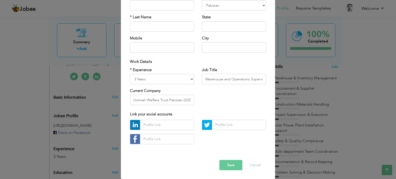
click at [229, 162] on button "Save" at bounding box center [231, 165] width 23 height 10
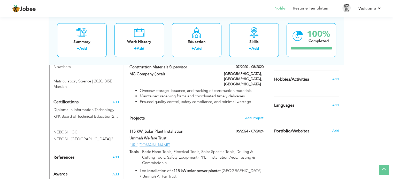
scroll to position [264, 0]
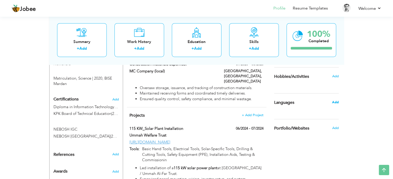
click at [337, 102] on span "Add" at bounding box center [334, 102] width 7 height 5
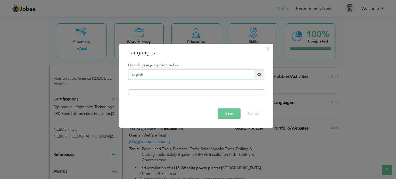
type input "English"
click at [260, 74] on span at bounding box center [260, 75] width 4 height 4
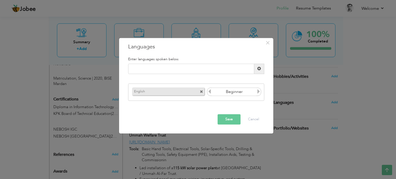
click at [180, 63] on div "Enter languages spoken below." at bounding box center [196, 59] width 144 height 9
click at [259, 92] on icon at bounding box center [259, 92] width 5 height 5
click at [209, 90] on icon at bounding box center [210, 92] width 5 height 5
click at [191, 70] on input "text" at bounding box center [191, 69] width 126 height 10
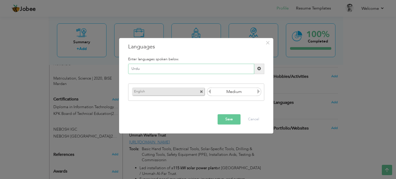
type input "Urdu"
click at [257, 67] on span at bounding box center [260, 69] width 10 height 10
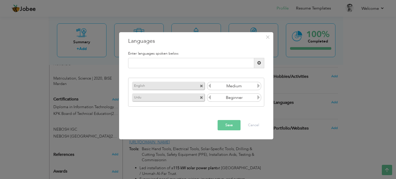
click at [258, 86] on icon at bounding box center [259, 86] width 5 height 5
click at [230, 59] on input "text" at bounding box center [191, 63] width 126 height 10
type input "Pashto"
click at [261, 64] on span at bounding box center [260, 63] width 4 height 4
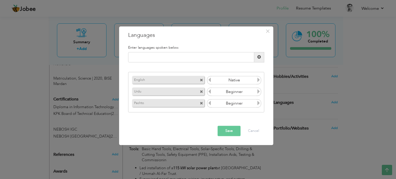
click at [210, 81] on icon at bounding box center [210, 80] width 5 height 5
click at [259, 91] on icon at bounding box center [259, 92] width 5 height 5
click at [259, 104] on icon at bounding box center [259, 103] width 5 height 5
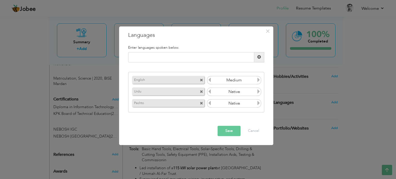
click at [259, 104] on icon at bounding box center [259, 103] width 5 height 5
click at [228, 132] on button "Save" at bounding box center [229, 131] width 23 height 10
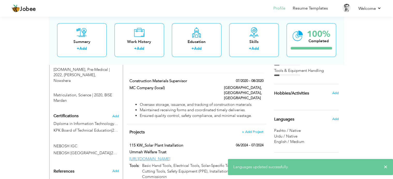
scroll to position [238, 0]
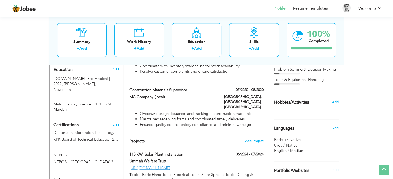
click at [335, 102] on span "Add" at bounding box center [334, 102] width 7 height 5
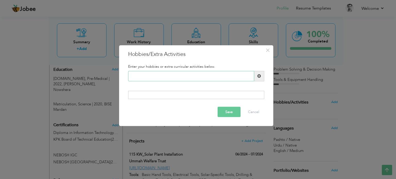
click at [185, 76] on input "text" at bounding box center [191, 76] width 126 height 10
type input "0"
paste input "Volunteering & Community"
type input "Volunteering & Community"
click at [261, 76] on span at bounding box center [260, 76] width 10 height 10
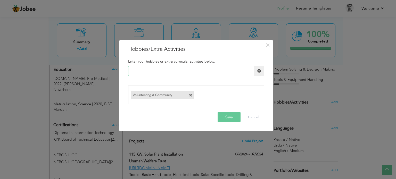
click at [176, 72] on input "text" at bounding box center [191, 71] width 126 height 10
paste input "Travel & Exploring New Cu"
click at [170, 72] on input "Travel & Exploring New Cu" at bounding box center [191, 71] width 126 height 10
click at [169, 70] on input "Travel & Exploring Cu" at bounding box center [191, 71] width 126 height 10
click at [146, 71] on input "Travel & Exploring Cultur" at bounding box center [191, 71] width 126 height 10
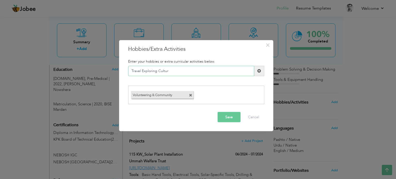
click at [167, 71] on input "Travel Exploring Cultur" at bounding box center [191, 71] width 126 height 10
type input "Travel Exploring Cultures"
click at [261, 72] on span at bounding box center [260, 71] width 4 height 4
click at [170, 73] on input "text" at bounding box center [191, 71] width 126 height 10
click at [184, 70] on input "text" at bounding box center [191, 71] width 126 height 10
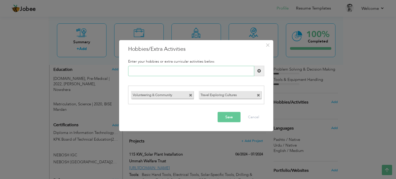
paste input "learning new skills,"
type input "learning new skills"
click at [230, 117] on button "Save" at bounding box center [229, 117] width 23 height 10
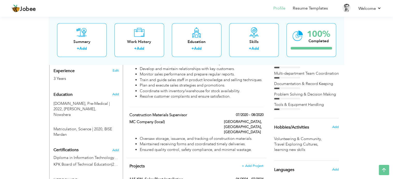
scroll to position [212, 0]
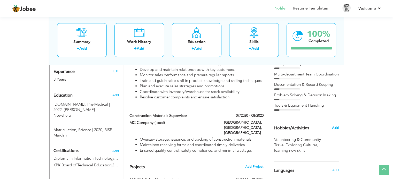
click at [337, 126] on span "Add" at bounding box center [334, 128] width 7 height 5
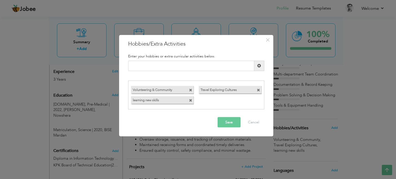
click at [189, 90] on span at bounding box center [190, 90] width 3 height 3
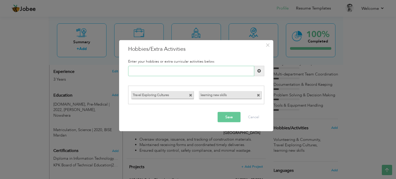
click at [166, 70] on input "text" at bounding box center [191, 71] width 126 height 10
paste input "motivating others"
type input "motivating others"
click at [262, 70] on span at bounding box center [260, 71] width 10 height 10
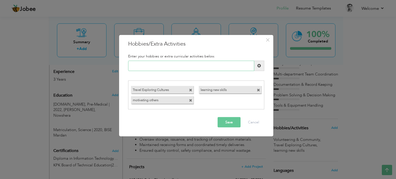
click at [195, 68] on input "text" at bounding box center [191, 66] width 126 height 10
paste input "community service"
type input "community service"
click at [259, 66] on span at bounding box center [260, 66] width 4 height 4
click at [232, 121] on button "Save" at bounding box center [229, 122] width 23 height 10
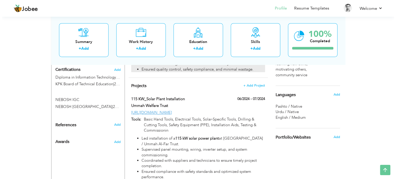
scroll to position [264, 0]
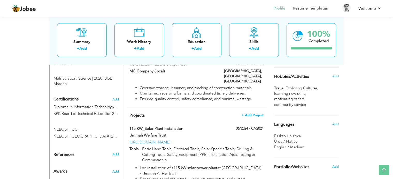
click at [253, 114] on span "+ Add Project" at bounding box center [252, 116] width 22 height 4
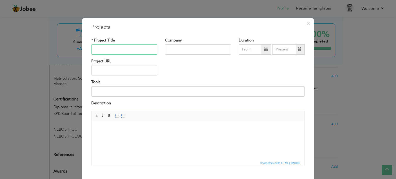
click at [123, 52] on input "text" at bounding box center [124, 49] width 66 height 10
paste input "Playground Construction & Turf Installation"
type input "Playground Construction & Turf Installation"
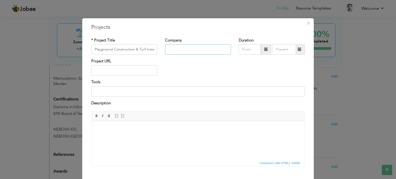
click at [179, 48] on input "text" at bounding box center [198, 49] width 66 height 10
type input "Ummah Children Academy"
click at [265, 48] on span at bounding box center [267, 49] width 4 height 4
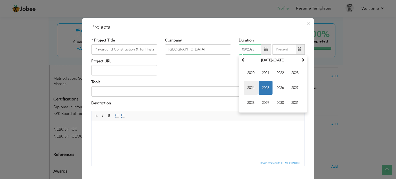
click at [250, 87] on span "2024" at bounding box center [251, 88] width 14 height 14
click at [253, 100] on span "Sep" at bounding box center [251, 103] width 14 height 14
type input "09/2024"
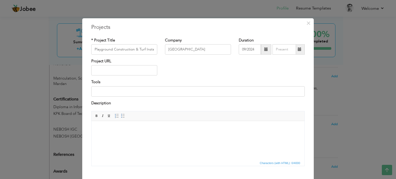
click at [299, 49] on span at bounding box center [300, 49] width 4 height 4
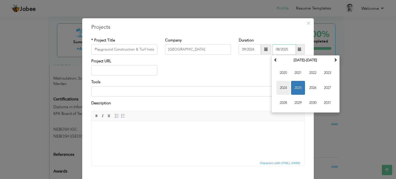
click at [283, 87] on span "2024" at bounding box center [284, 88] width 14 height 14
click at [324, 103] on span "Dec" at bounding box center [328, 103] width 14 height 14
type input "12/2024"
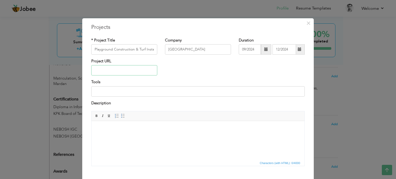
click at [109, 73] on input "text" at bounding box center [124, 70] width 66 height 10
click at [119, 90] on input at bounding box center [198, 91] width 214 height 10
paste input "Shovels and spades"
paste input "Utility knife or turf cutte"
paste input "Hammer and mallet"
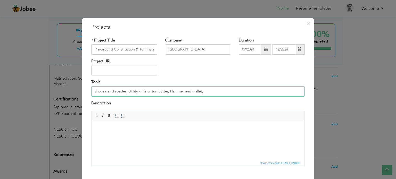
paste input "Turf joining tape and adhesive"
paste input "Brush or power broom"
paste input "Wheelbarrow"
type input "Shovels and spades, Utility knife or turf cutter, Hammer and mallet, Turf joini…"
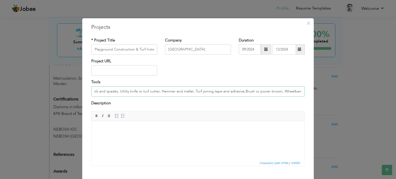
scroll to position [0, 0]
click at [128, 128] on body at bounding box center [198, 128] width 203 height 5
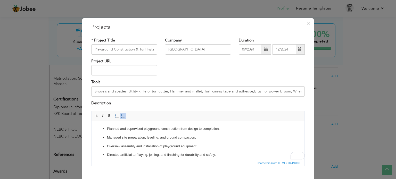
click at [121, 115] on span at bounding box center [123, 116] width 4 height 4
click at [109, 130] on p "Planned and supervised playground construction from design to completion." at bounding box center [198, 128] width 182 height 5
click at [107, 130] on p "Planned and supervised playground construction from design to completion." at bounding box center [198, 128] width 182 height 5
click at [121, 116] on span at bounding box center [123, 116] width 4 height 4
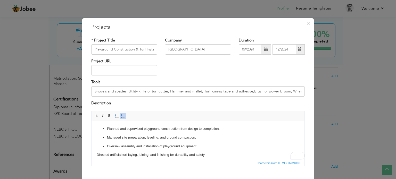
click at [108, 137] on p "Managed site preparation, leveling, and ground compaction." at bounding box center [198, 137] width 182 height 5
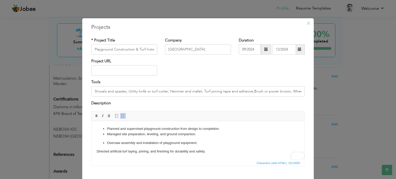
click at [107, 142] on ul "Planned and supervised playground construction from design to completion. Manag…" at bounding box center [198, 135] width 203 height 19
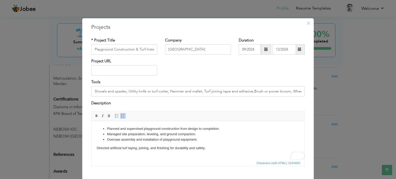
click at [97, 148] on p "Directed artificial turf laying, joining, and finishing for durability and safe…" at bounding box center [198, 148] width 203 height 5
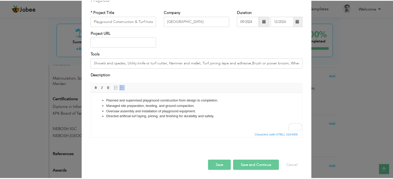
scroll to position [29, 0]
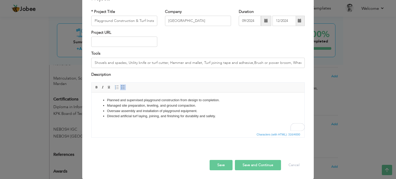
click at [221, 164] on button "Save" at bounding box center [221, 165] width 23 height 10
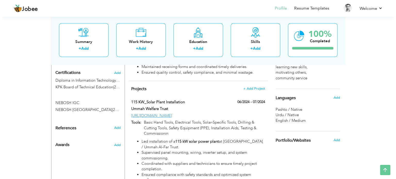
scroll to position [287, 0]
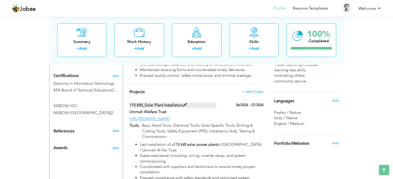
click at [184, 103] on span at bounding box center [185, 105] width 4 height 4
type input "115 KW_Solar Plant Installation"
type input "Ummah Welfare Trust"
type input "06/2024"
type input "07/2024"
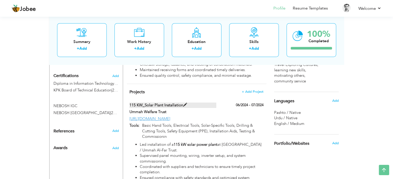
type input "[URL][DOMAIN_NAME]"
type input "Basic Hand Tools, Electrical Tools, Solar-Specific Tools, Drilling & Cutting To…"
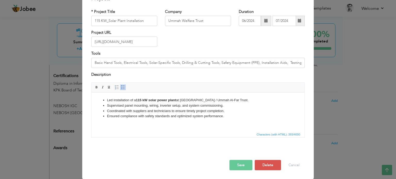
scroll to position [0, 0]
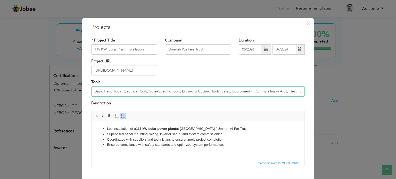
click at [265, 90] on input "Basic Hand Tools, Electrical Tools, Solar-Specific Tools, Drilling & Cutting To…" at bounding box center [198, 91] width 214 height 10
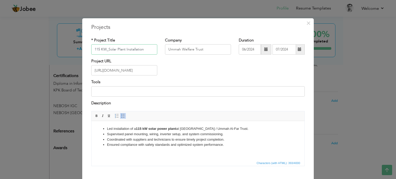
drag, startPoint x: 147, startPoint y: 51, endPoint x: 92, endPoint y: 50, distance: 54.5
click at [92, 50] on input "115 KW_Solar Plant Installation" at bounding box center [124, 49] width 66 height 10
click at [130, 93] on input at bounding box center [198, 91] width 214 height 10
paste input "MC4 Connector Crimping Tool"
paste input "MC4 Connector Spanners"
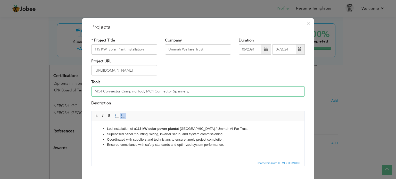
paste input "Torque Wrench"
paste input "Clamp Meter (DC & AC)"
paste input "Power Drill with Drill Bits"
paste input "Digital Multimeter"
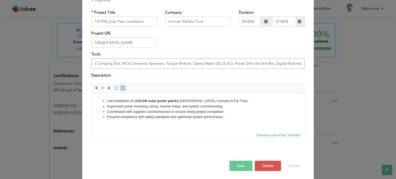
scroll to position [29, 0]
type input "MC4 Connector Crimping Tool, MC4 Connector Spanners, Torque Wrench, Clamp Meter…"
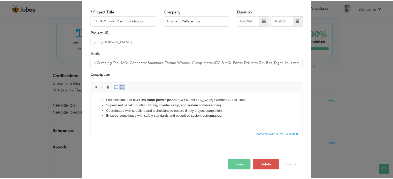
scroll to position [0, 0]
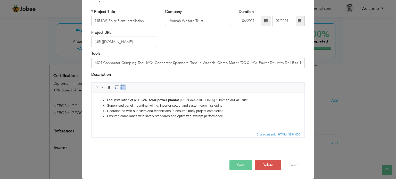
click at [237, 167] on button "Save" at bounding box center [241, 165] width 23 height 10
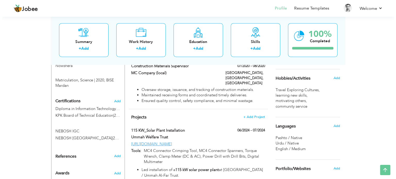
scroll to position [261, 0]
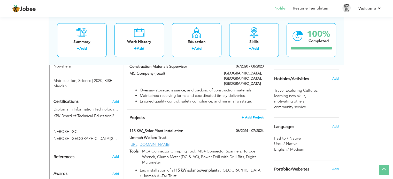
click at [257, 116] on span "+ Add Project" at bounding box center [252, 118] width 22 height 4
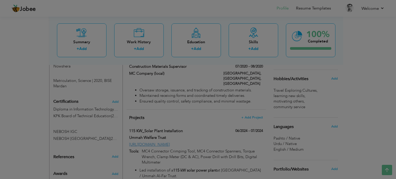
scroll to position [0, 0]
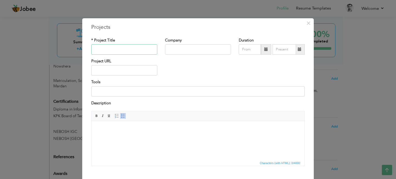
paste input "Plumbing System Renovation – Academic Blocks"
type input "Plumbing System Renovation – Academic Blocks"
click at [172, 49] on input "text" at bounding box center [198, 49] width 66 height 10
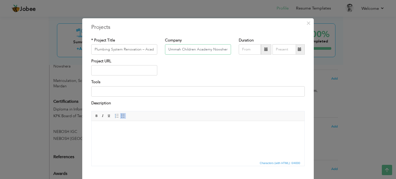
scroll to position [0, 1]
type input "Ummah Children Academy Nowshera"
click at [265, 51] on span at bounding box center [267, 49] width 4 height 4
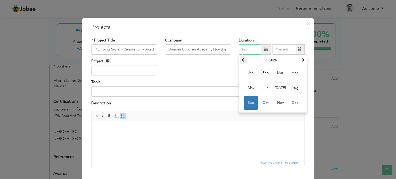
click at [242, 59] on span at bounding box center [244, 60] width 4 height 4
click at [302, 57] on th at bounding box center [303, 61] width 6 height 8
click at [282, 74] on span "Mar" at bounding box center [281, 73] width 14 height 14
type input "03/2024"
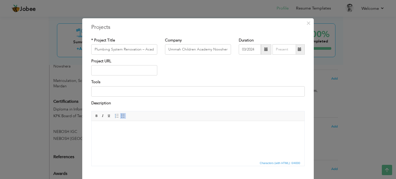
click at [299, 50] on span at bounding box center [300, 49] width 4 height 4
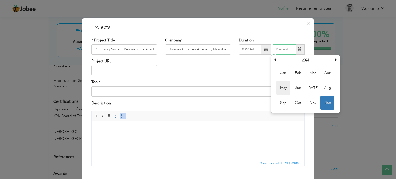
click at [286, 88] on span "May" at bounding box center [284, 88] width 14 height 14
type input "05/2024"
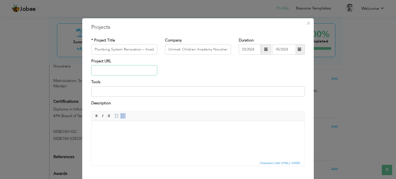
click at [105, 69] on input "text" at bounding box center [124, 70] width 66 height 10
click at [147, 90] on input at bounding box center [198, 91] width 214 height 10
paste input "Pipe Wrenches"
paste input "PTFE Tape (Teflon Tape)"
paste input "Pipe Cutter / Tube Cutter"
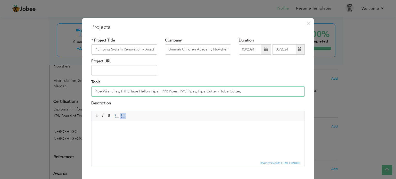
paste input "Hacksaw"
paste input "Adjustable Spanners"
paste input "Measuring Tape"
type input "Pipe Wrenches, PTFE Tape (Teflon Tape), PPR Pipes, PVC Pipes, Pipe Cutter / Tub…"
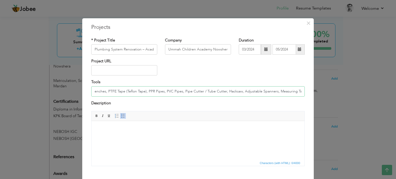
scroll to position [0, 0]
drag, startPoint x: 140, startPoint y: 134, endPoint x: 141, endPoint y: 131, distance: 4.0
click at [140, 133] on html at bounding box center [198, 129] width 213 height 16
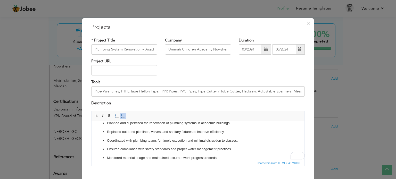
click at [106, 130] on ul "Planned and supervised the renovation of plumbing systems in academic buildings…" at bounding box center [198, 141] width 203 height 40
click at [122, 117] on span at bounding box center [123, 116] width 4 height 4
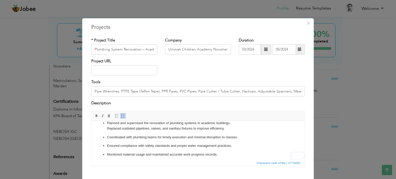
click at [122, 115] on span at bounding box center [123, 116] width 4 height 4
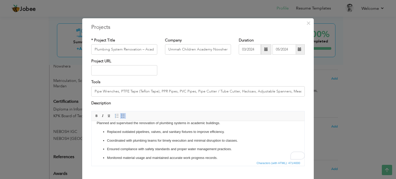
click at [98, 124] on p "Planned and supervised the renovation of plumbing systems in academic buildings." at bounding box center [198, 123] width 203 height 5
click at [121, 115] on span at bounding box center [123, 116] width 4 height 4
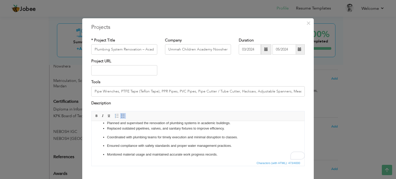
click at [106, 136] on ul "Planned and supervised the renovation of plumbing systems in academic buildings…" at bounding box center [198, 139] width 203 height 37
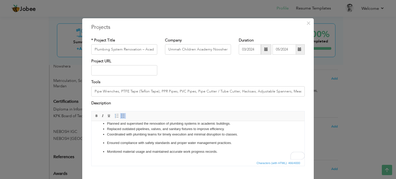
click at [107, 143] on p "Ensured compliance with safety standards and proper water management practices." at bounding box center [198, 143] width 182 height 5
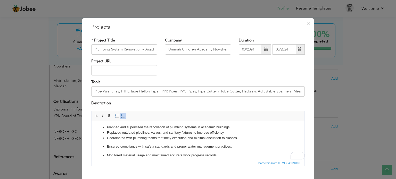
scroll to position [2, 0]
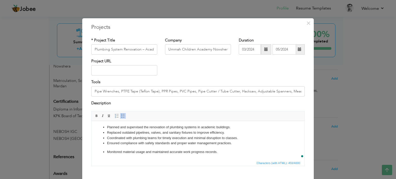
click at [106, 149] on ul "Planned and supervised the renovation of plumbing systems in academic buildings…" at bounding box center [198, 140] width 203 height 30
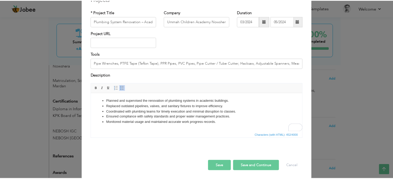
scroll to position [29, 0]
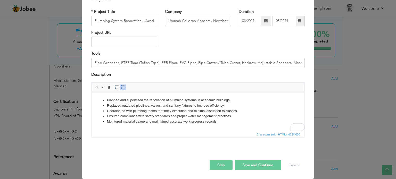
click at [221, 165] on button "Save" at bounding box center [221, 165] width 23 height 10
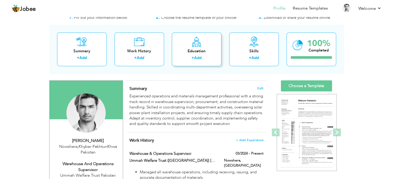
scroll to position [26, 0]
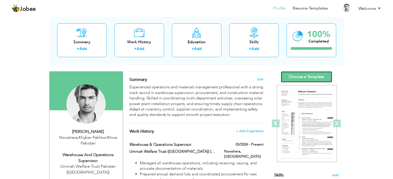
click at [308, 75] on link "Choose a Template" at bounding box center [306, 77] width 51 height 11
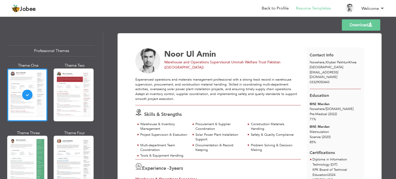
click at [354, 25] on link "Download" at bounding box center [361, 24] width 38 height 11
click at [70, 147] on div at bounding box center [74, 162] width 40 height 53
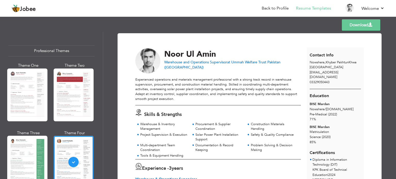
click at [358, 26] on link "Download" at bounding box center [361, 24] width 38 height 11
click at [31, 153] on div at bounding box center [27, 162] width 40 height 53
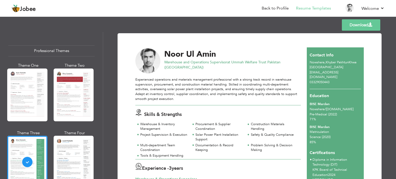
click at [361, 26] on link "Download" at bounding box center [361, 24] width 38 height 11
